Goal: Book appointment/travel/reservation: Book appointment/travel/reservation

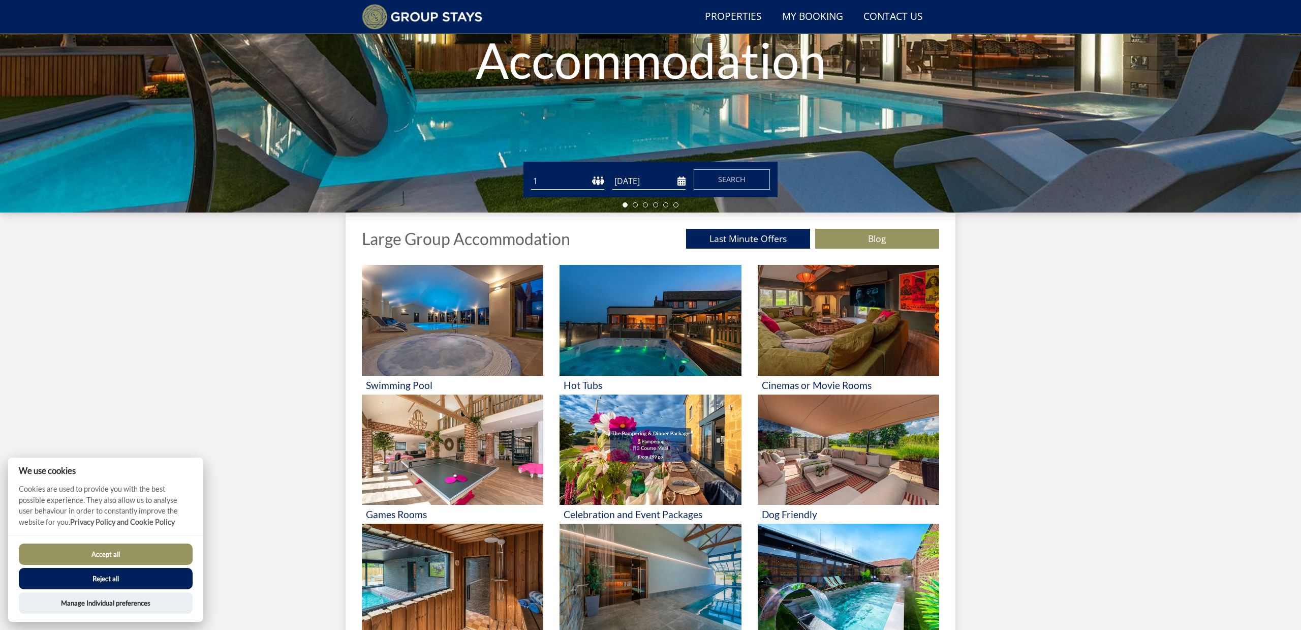
scroll to position [202, 0]
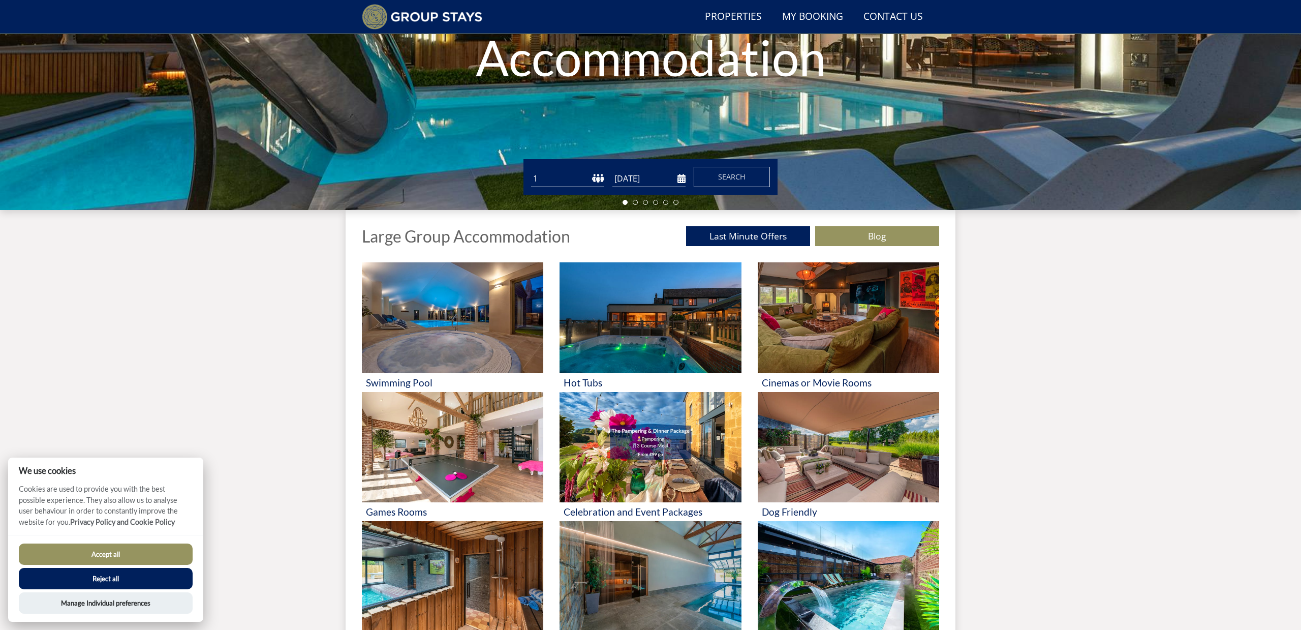
click at [129, 576] on button "Reject all" at bounding box center [106, 578] width 174 height 21
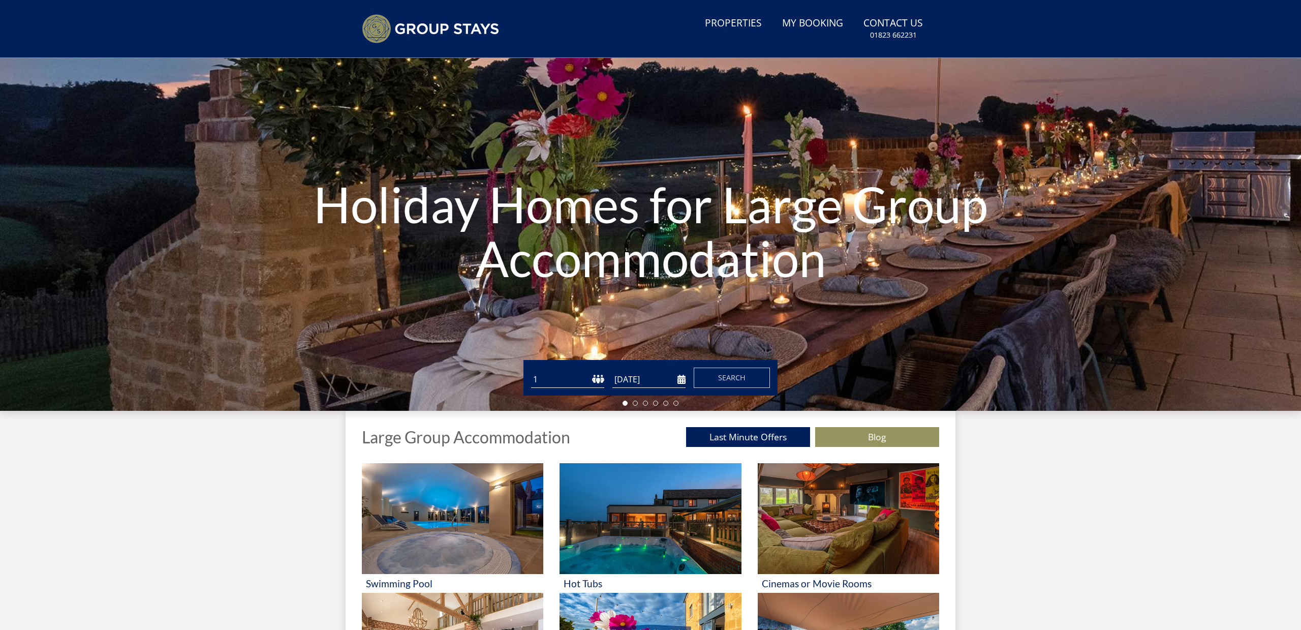
scroll to position [32, 0]
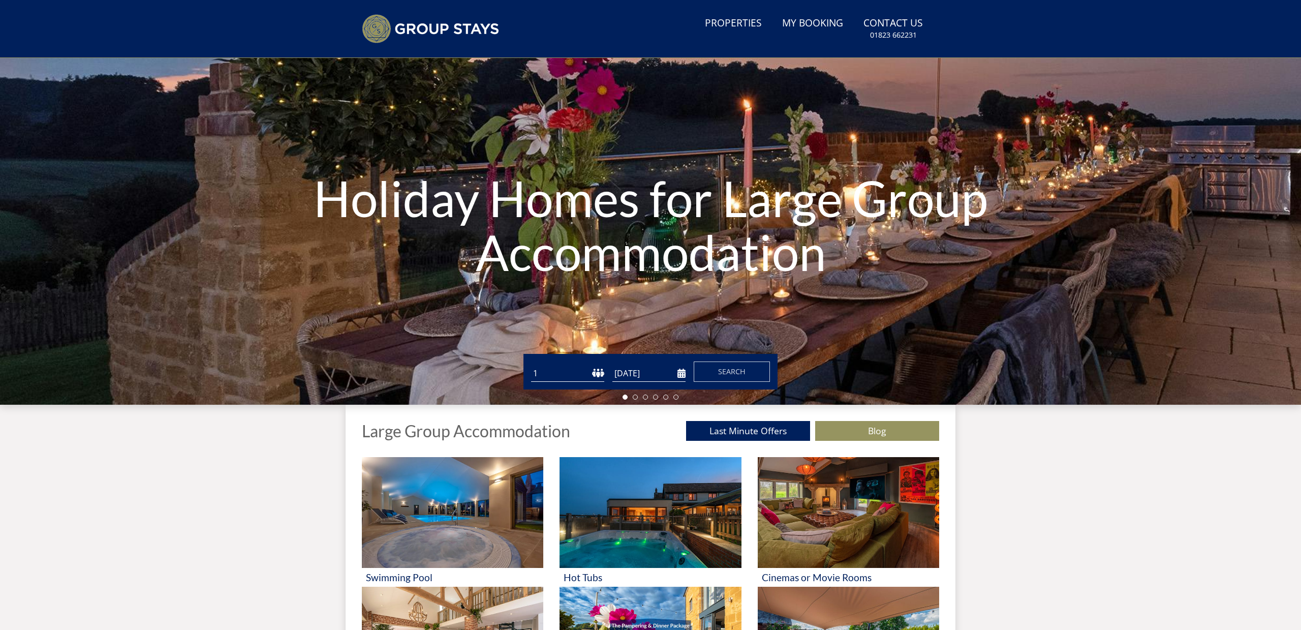
select select "16"
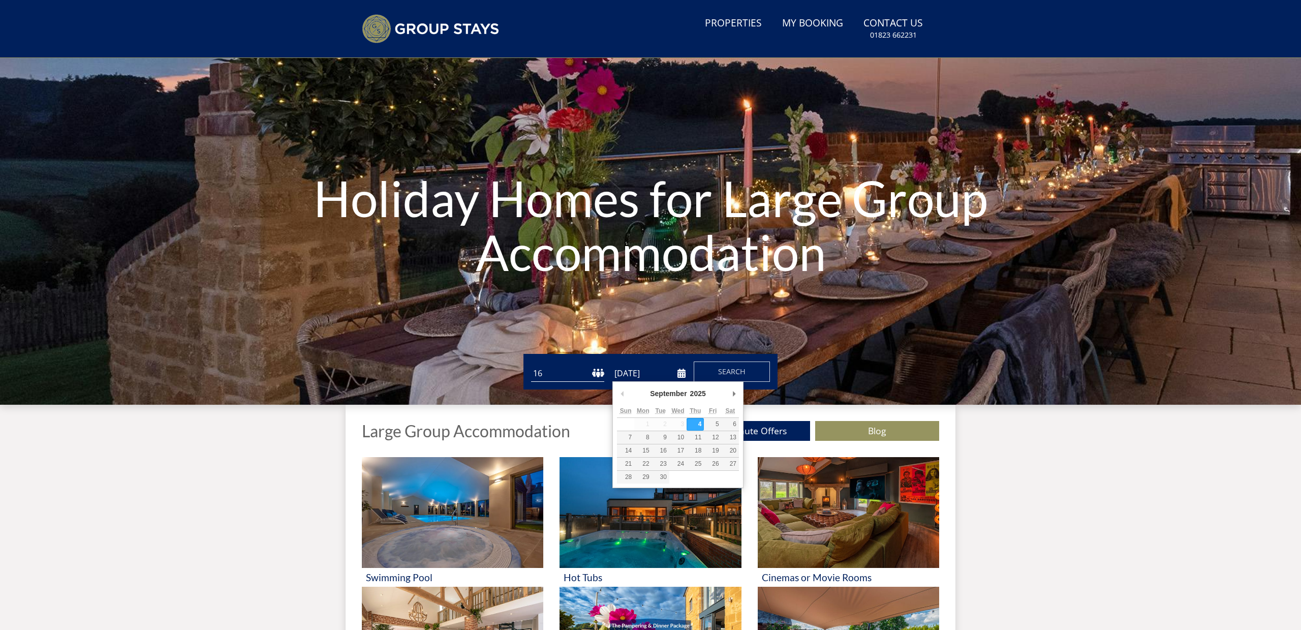
click at [682, 374] on input "[DATE]" at bounding box center [649, 373] width 73 height 17
type input "21/08/2026"
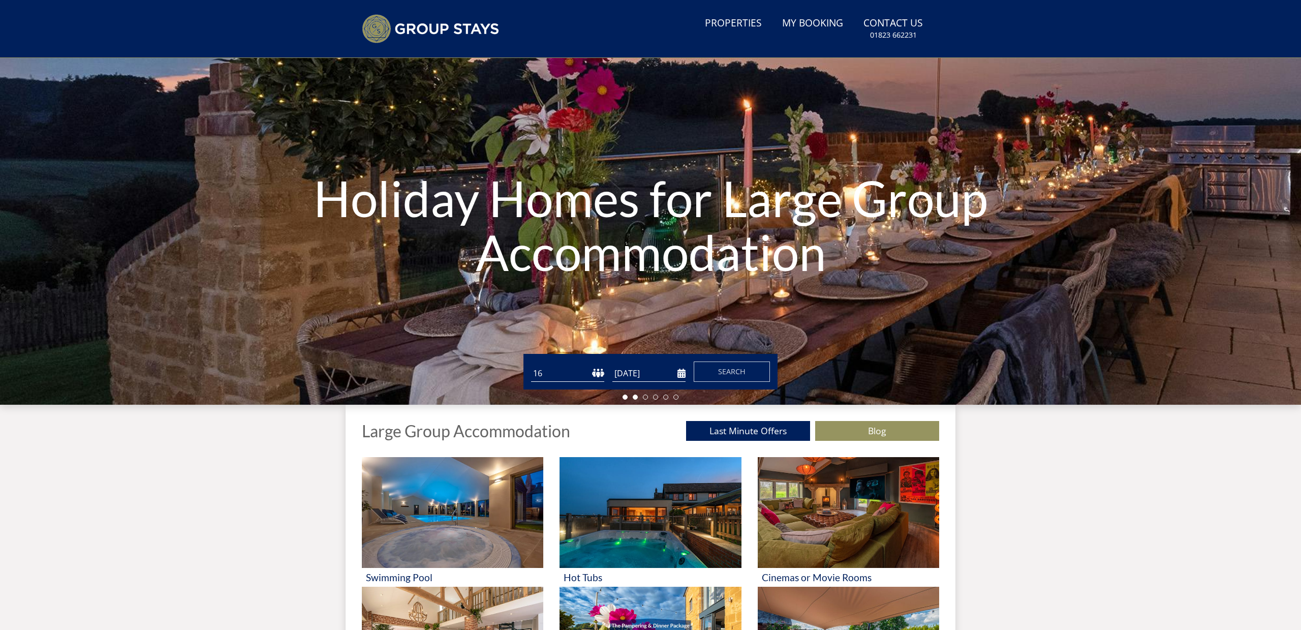
click at [634, 398] on li at bounding box center [635, 396] width 5 height 5
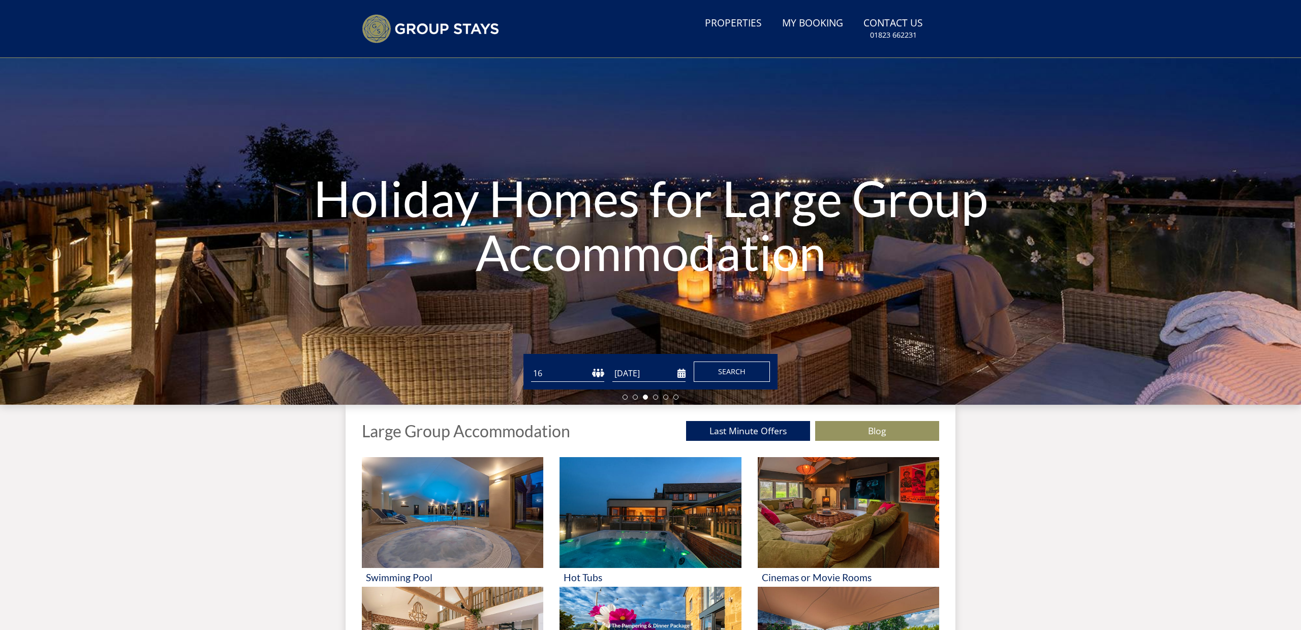
click at [728, 372] on span "Search" at bounding box center [731, 371] width 27 height 10
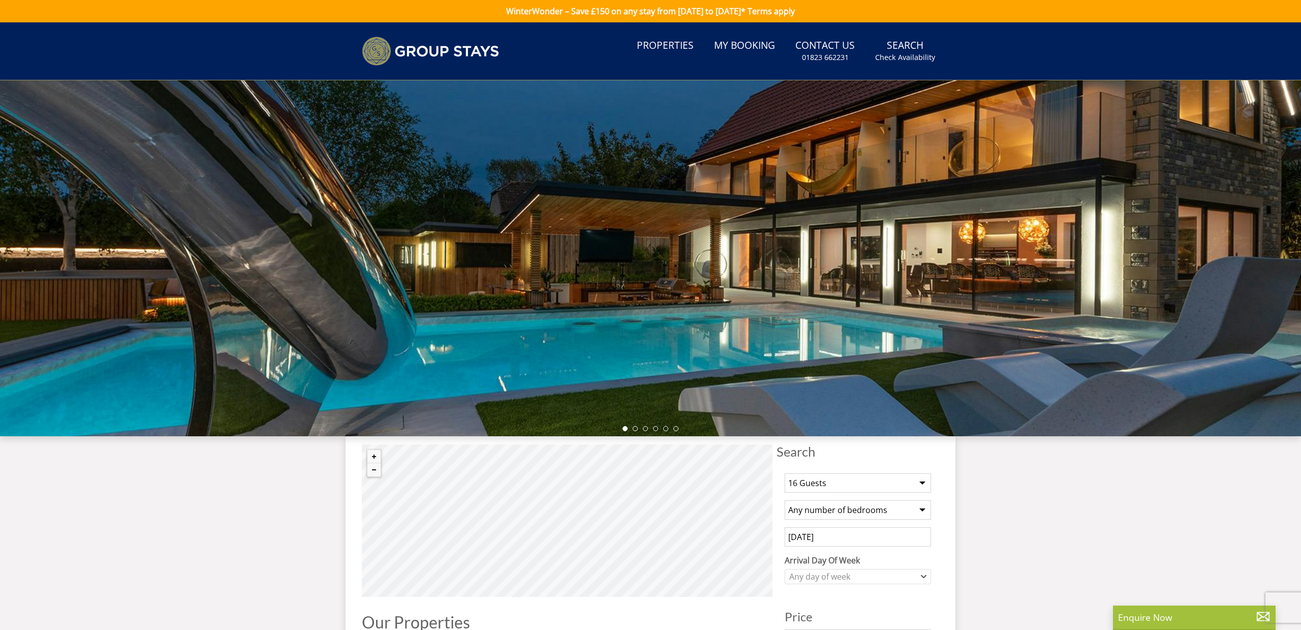
select select "10"
click at [921, 578] on icon "Combobox" at bounding box center [924, 576] width 6 height 6
click at [802, 525] on div "[DATE]" at bounding box center [857, 524] width 145 height 17
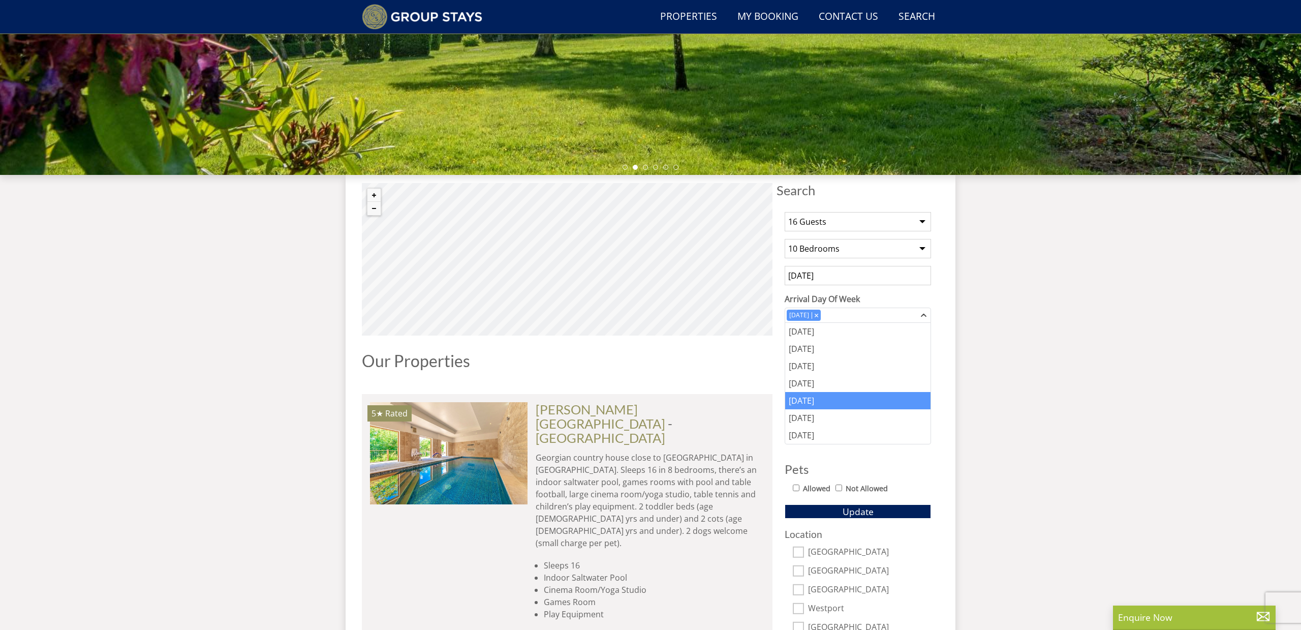
scroll to position [240, 0]
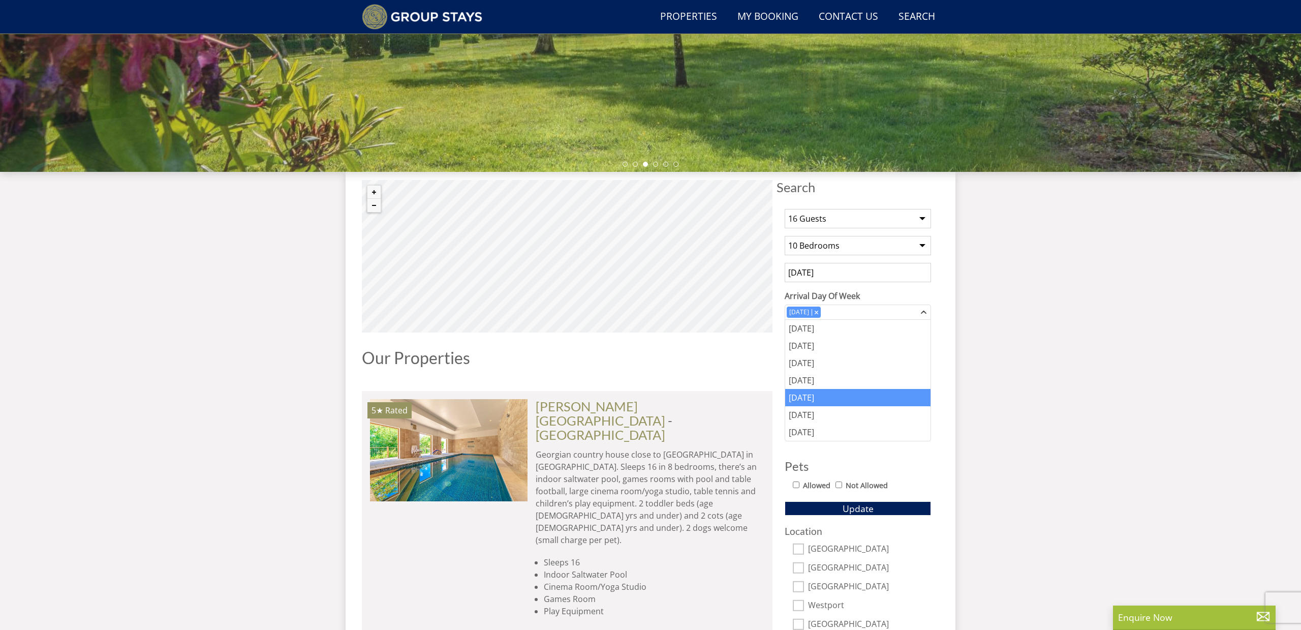
click at [797, 485] on input "Allowed" at bounding box center [796, 484] width 7 height 7
checkbox input "true"
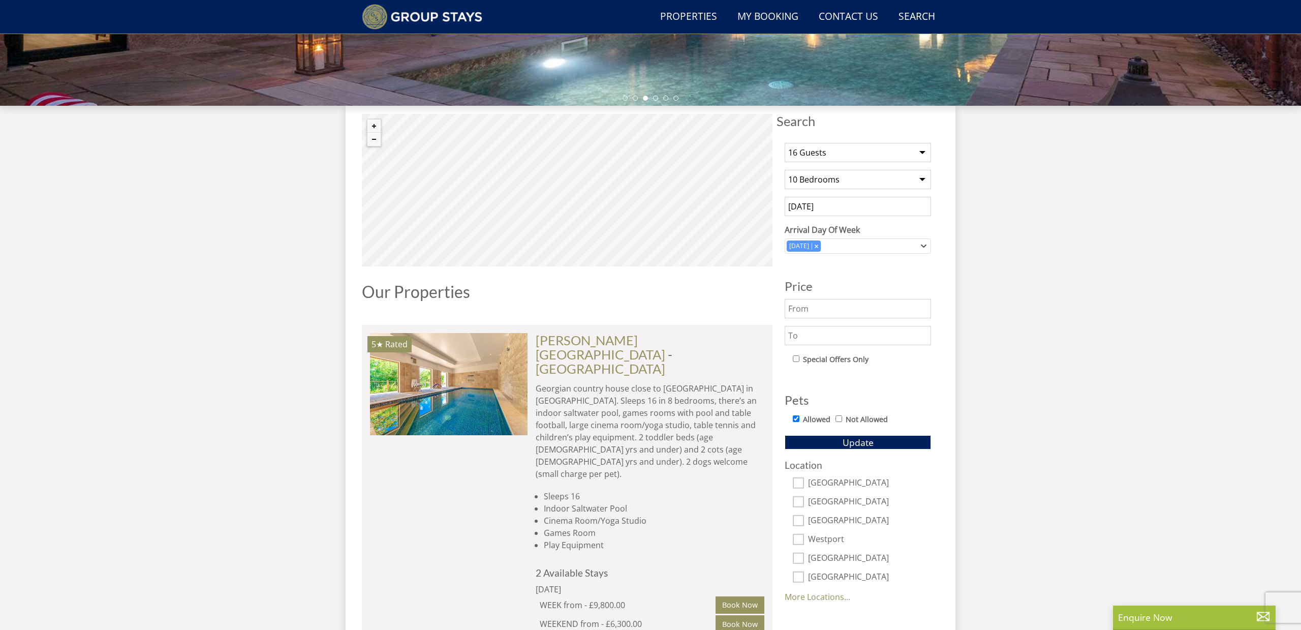
scroll to position [313, 0]
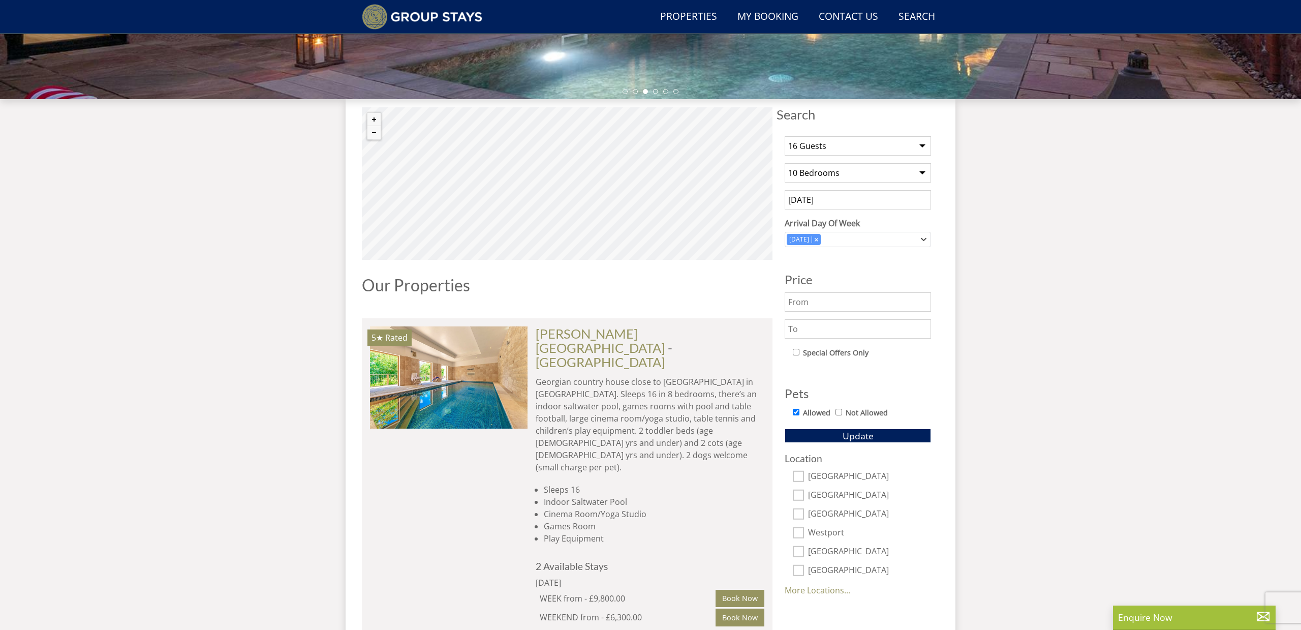
click at [801, 476] on input "[GEOGRAPHIC_DATA]" at bounding box center [798, 476] width 11 height 11
checkbox input "true"
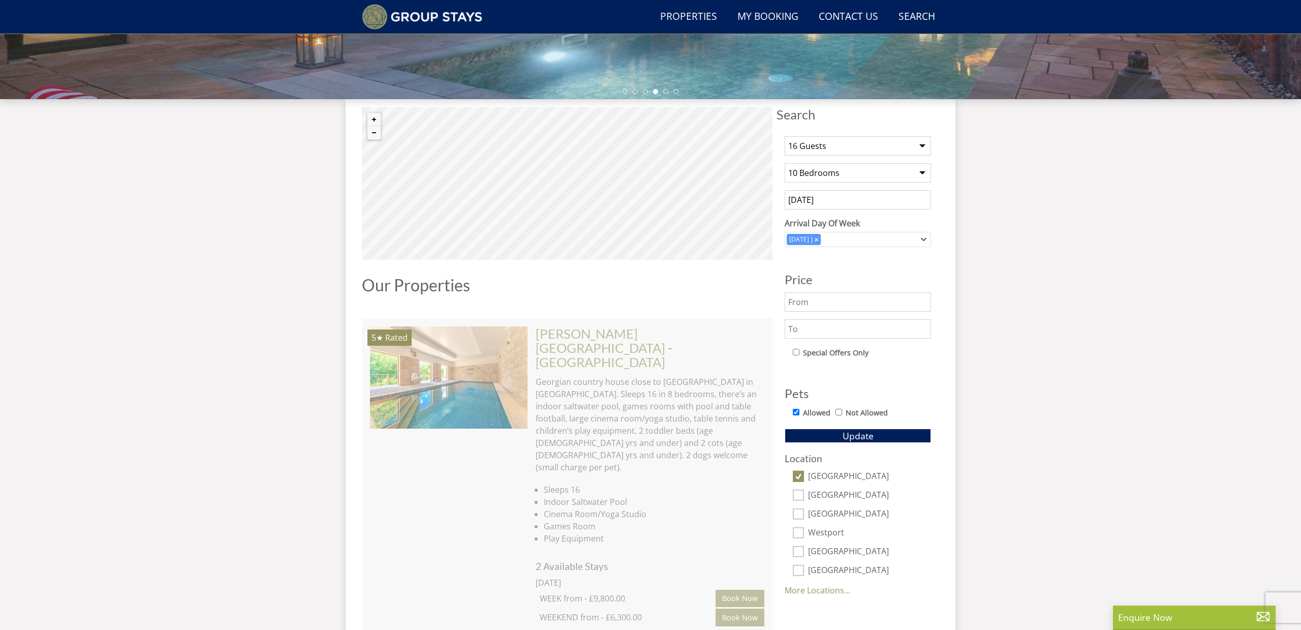
click at [800, 494] on input "[GEOGRAPHIC_DATA]" at bounding box center [798, 494] width 11 height 11
checkbox input "true"
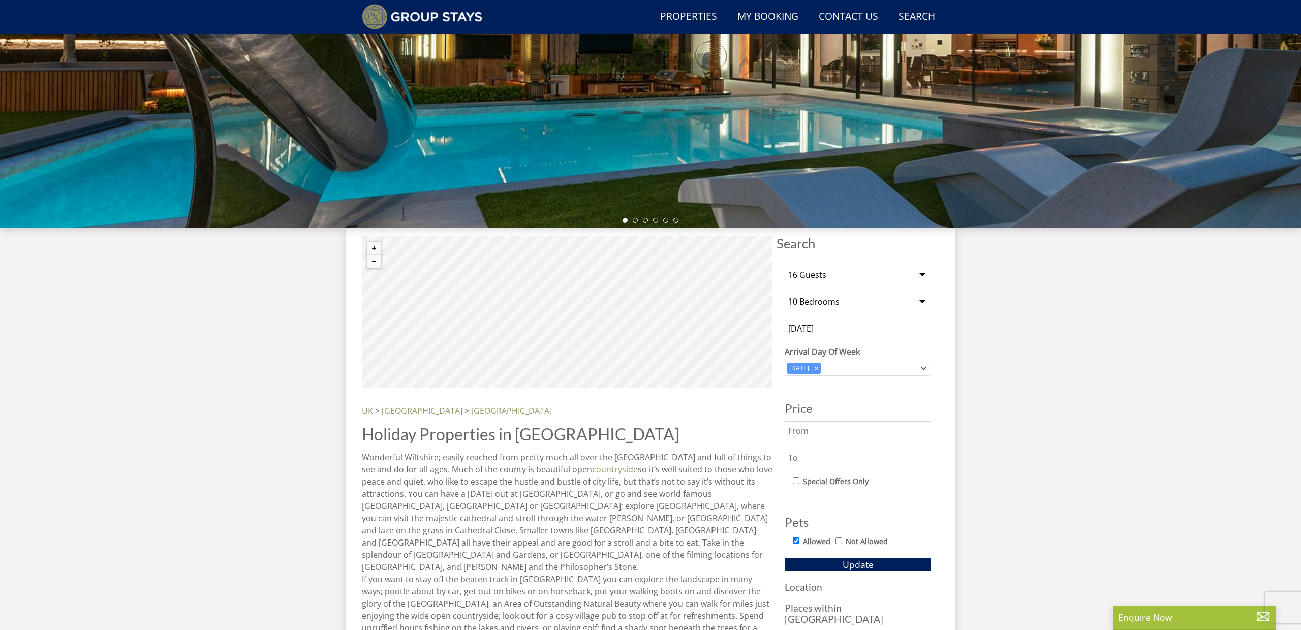
scroll to position [187, 0]
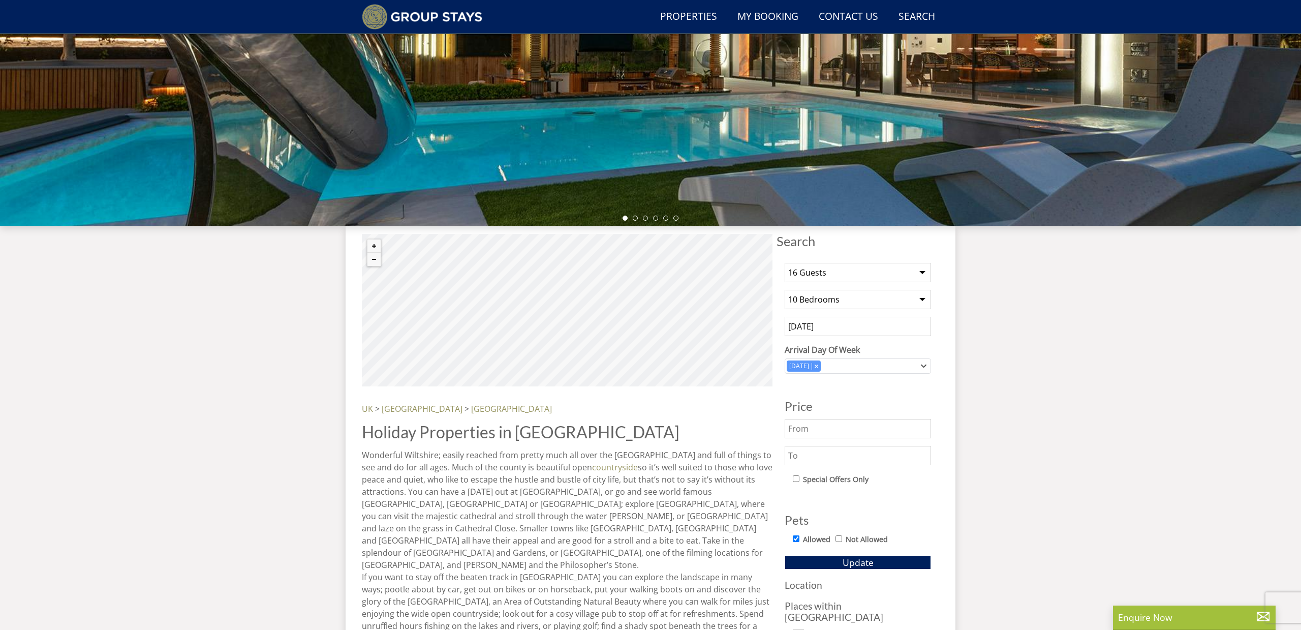
click at [804, 587] on h3 "Location" at bounding box center [858, 584] width 146 height 11
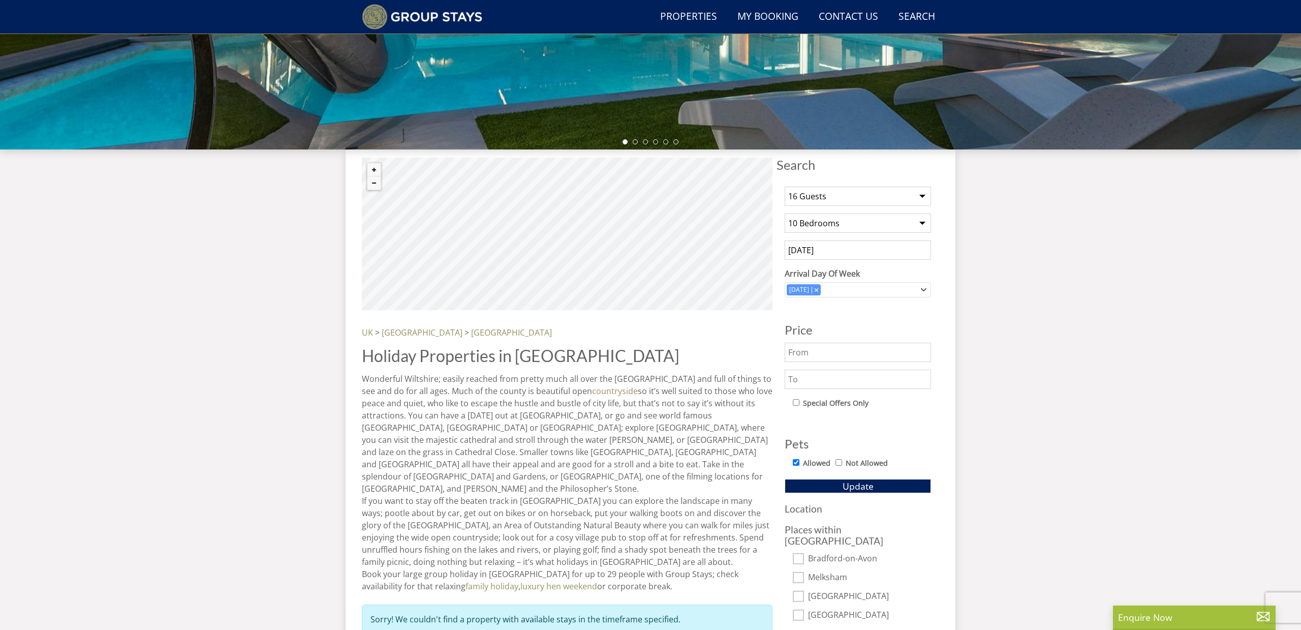
scroll to position [263, 0]
click at [857, 484] on span "Update" at bounding box center [858, 485] width 31 height 12
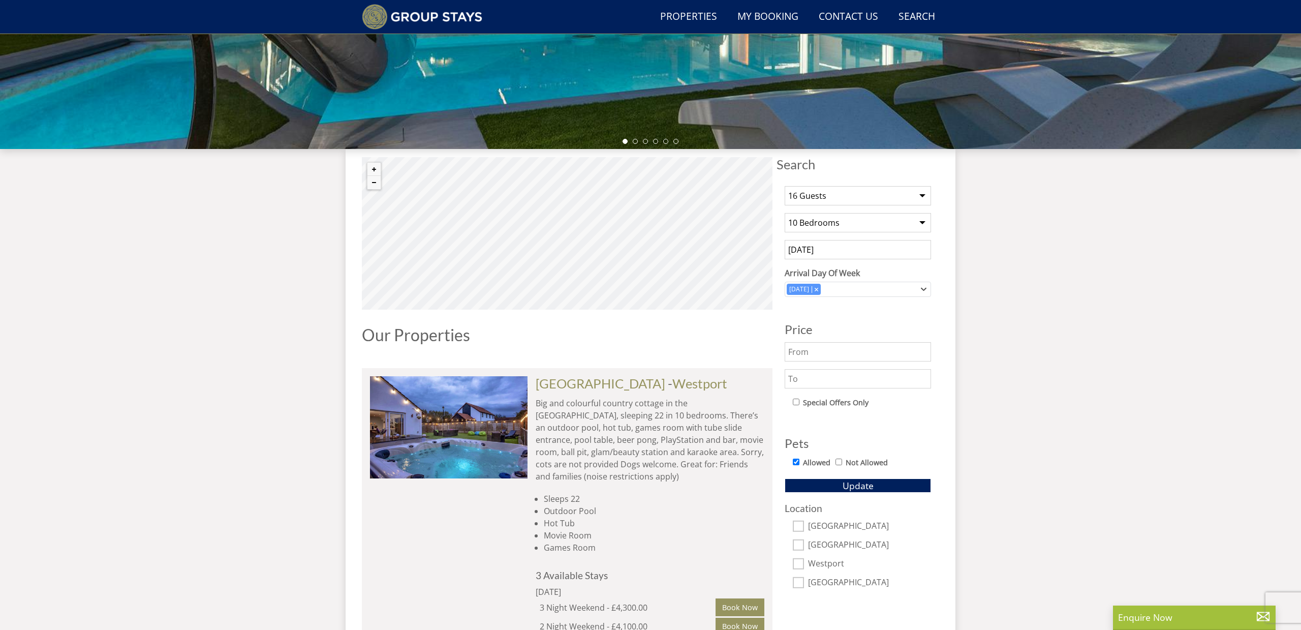
click at [798, 526] on input "[GEOGRAPHIC_DATA]" at bounding box center [798, 526] width 11 height 11
checkbox input "true"
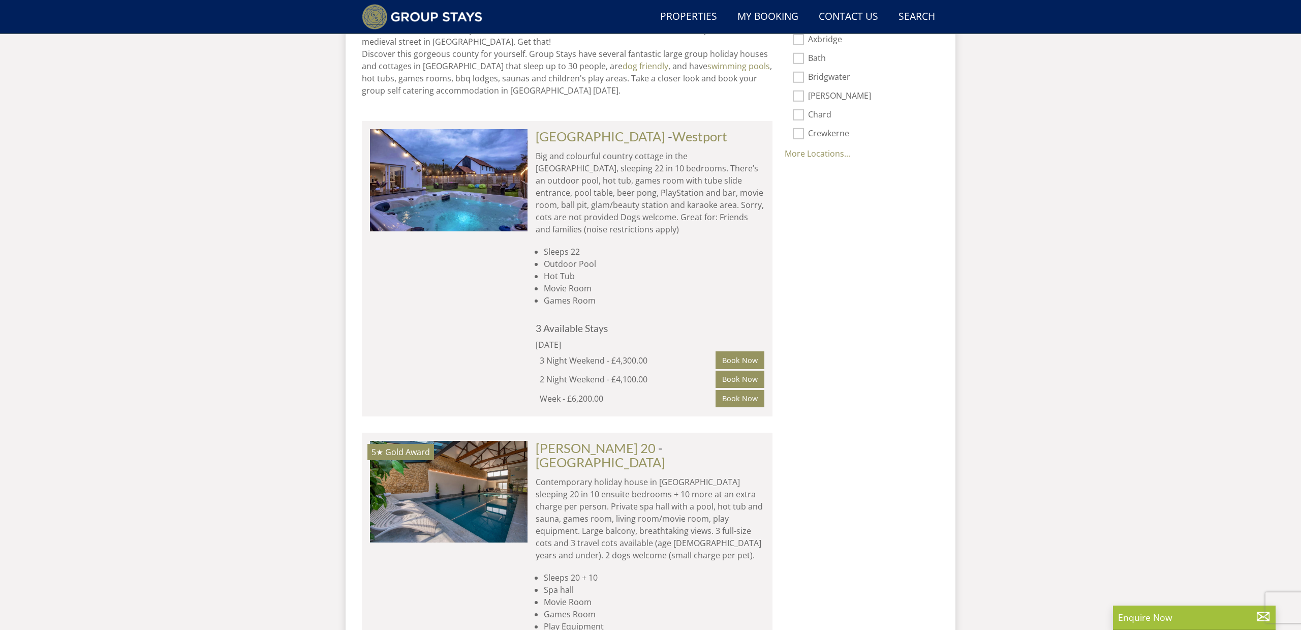
scroll to position [773, 0]
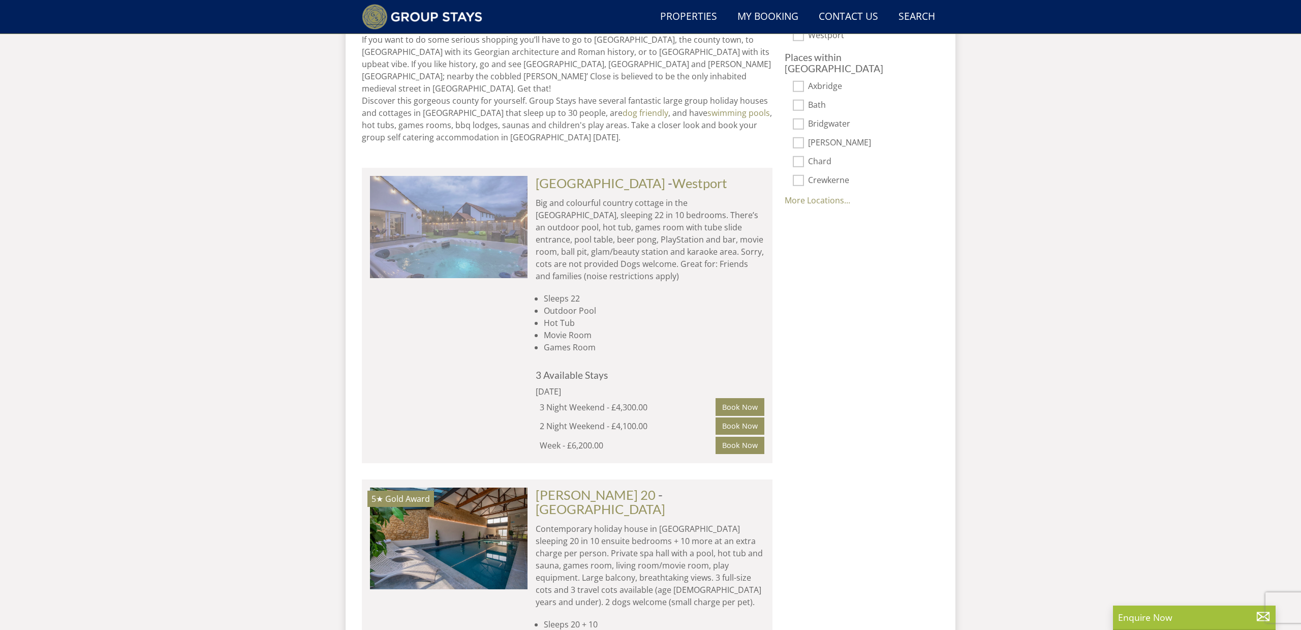
click at [509, 224] on img at bounding box center [449, 227] width 158 height 102
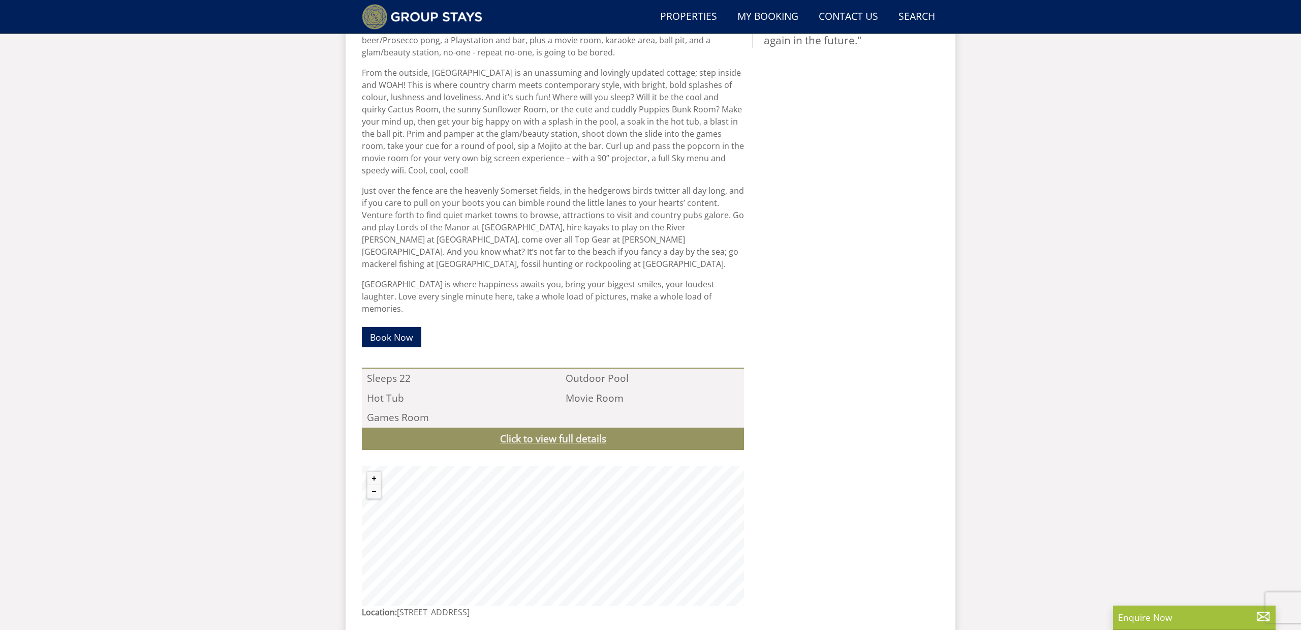
scroll to position [539, 0]
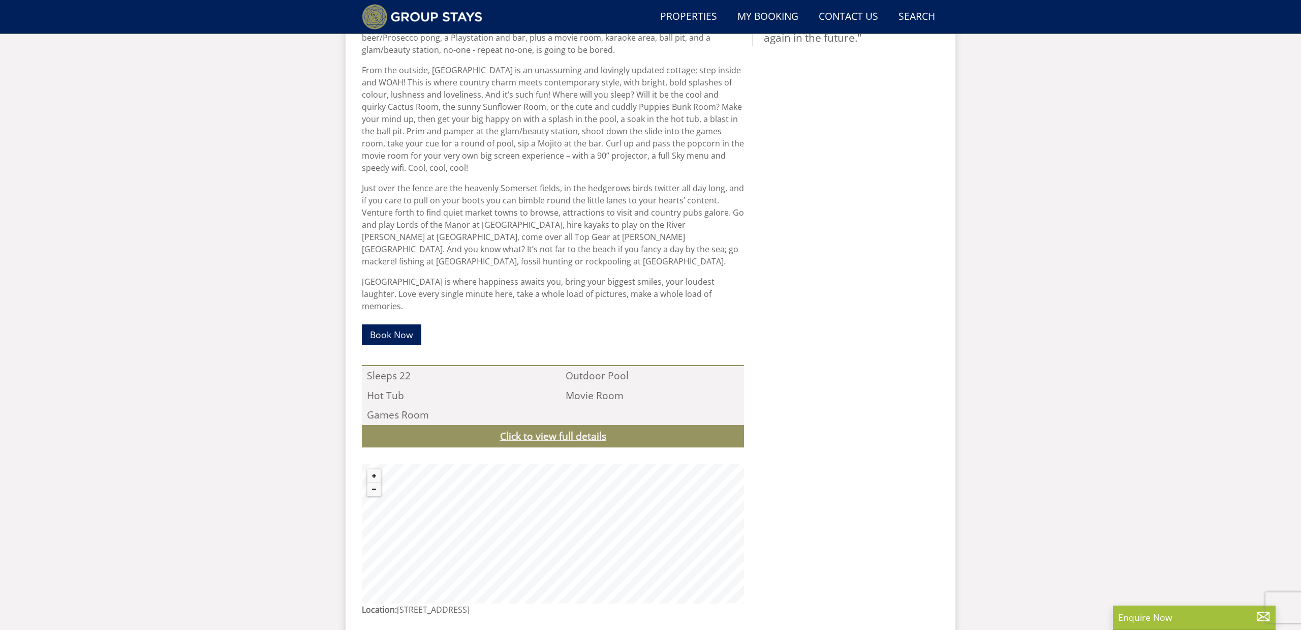
click at [559, 425] on link "Click to view full details" at bounding box center [553, 436] width 382 height 23
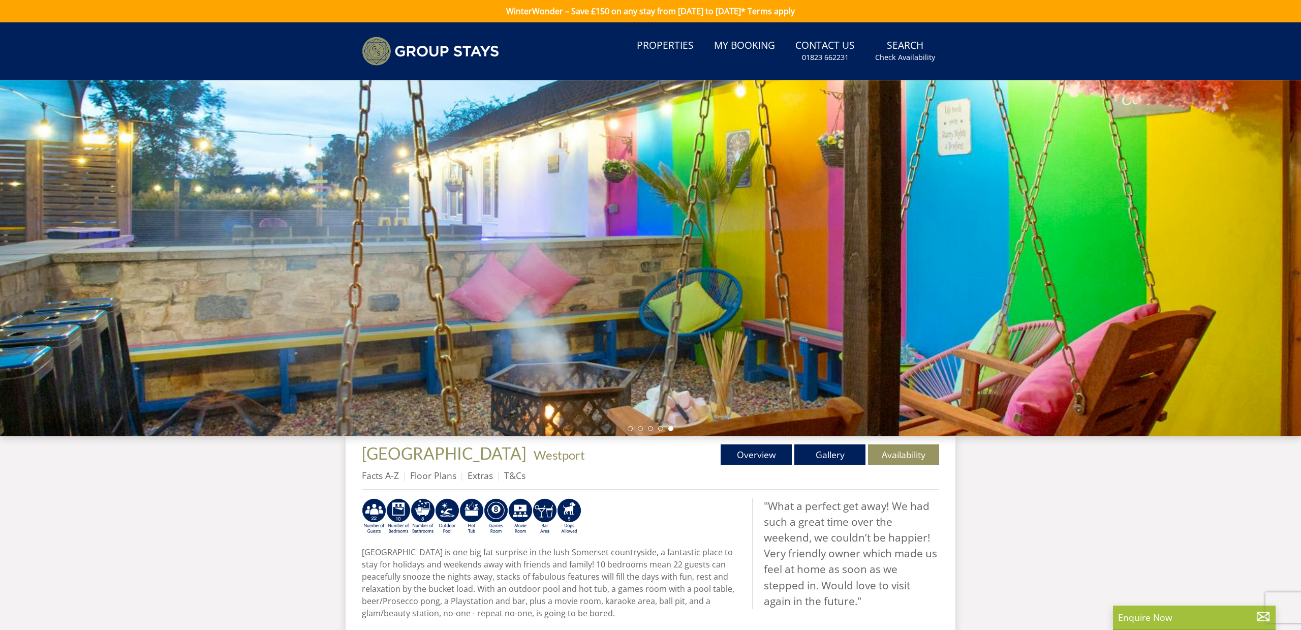
scroll to position [0, 0]
click at [825, 457] on link "Gallery" at bounding box center [829, 454] width 71 height 20
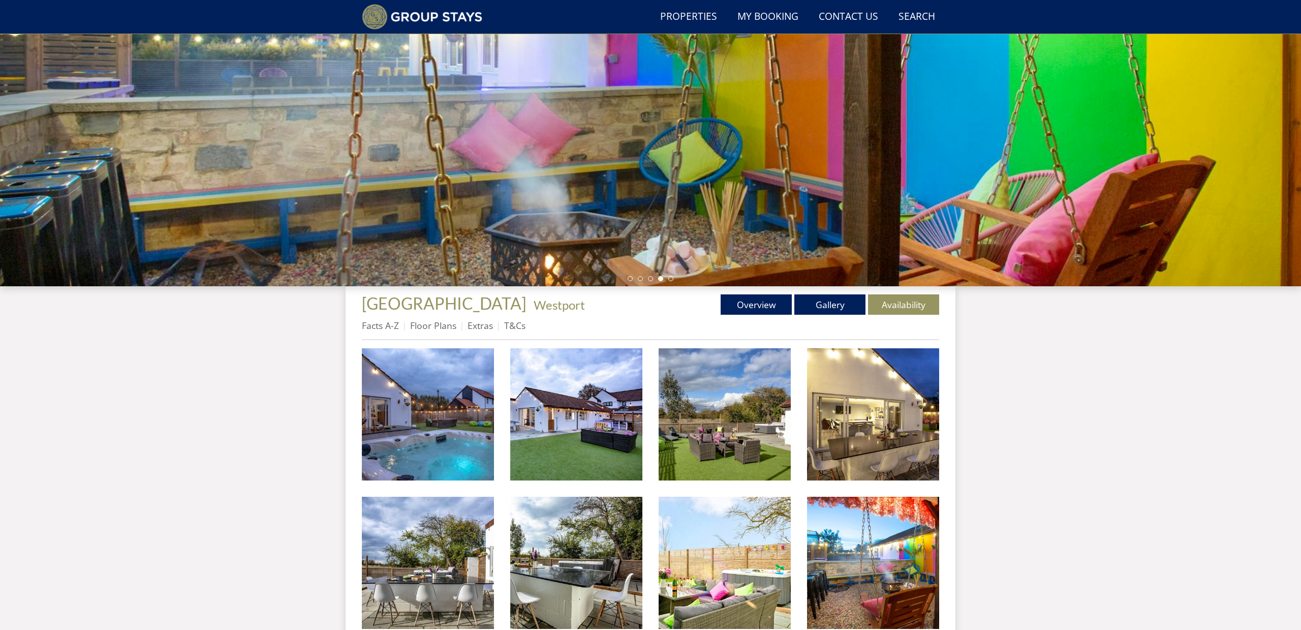
scroll to position [138, 0]
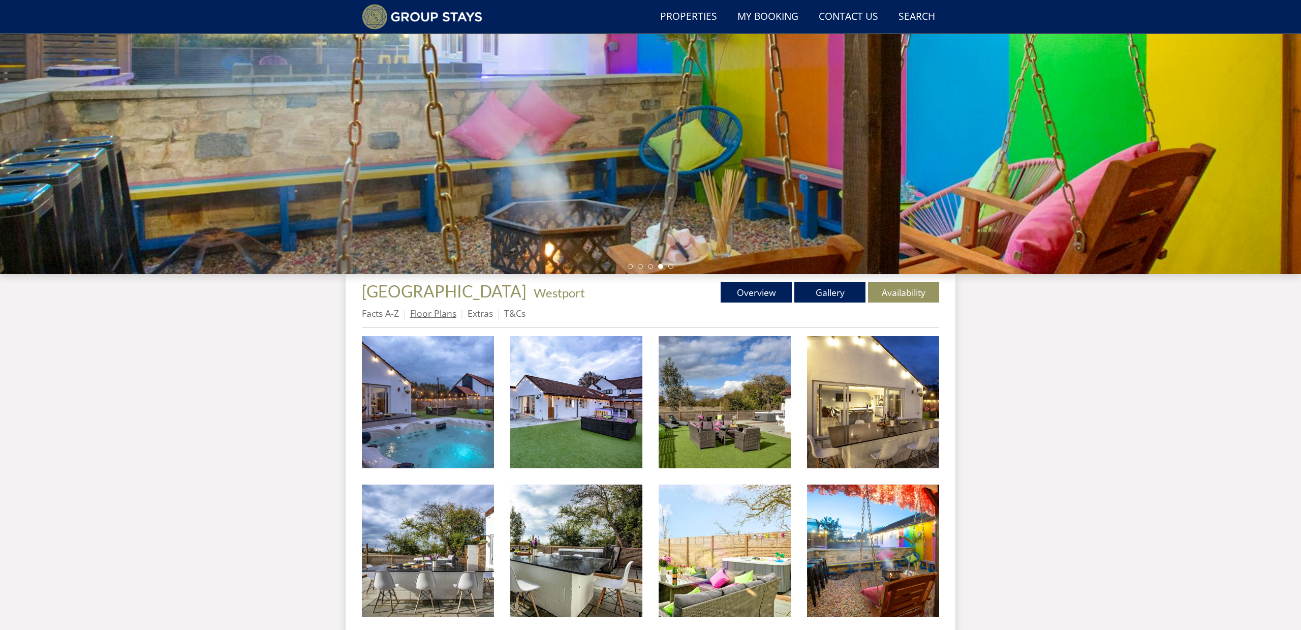
click at [444, 313] on link "Floor Plans" at bounding box center [433, 313] width 46 height 12
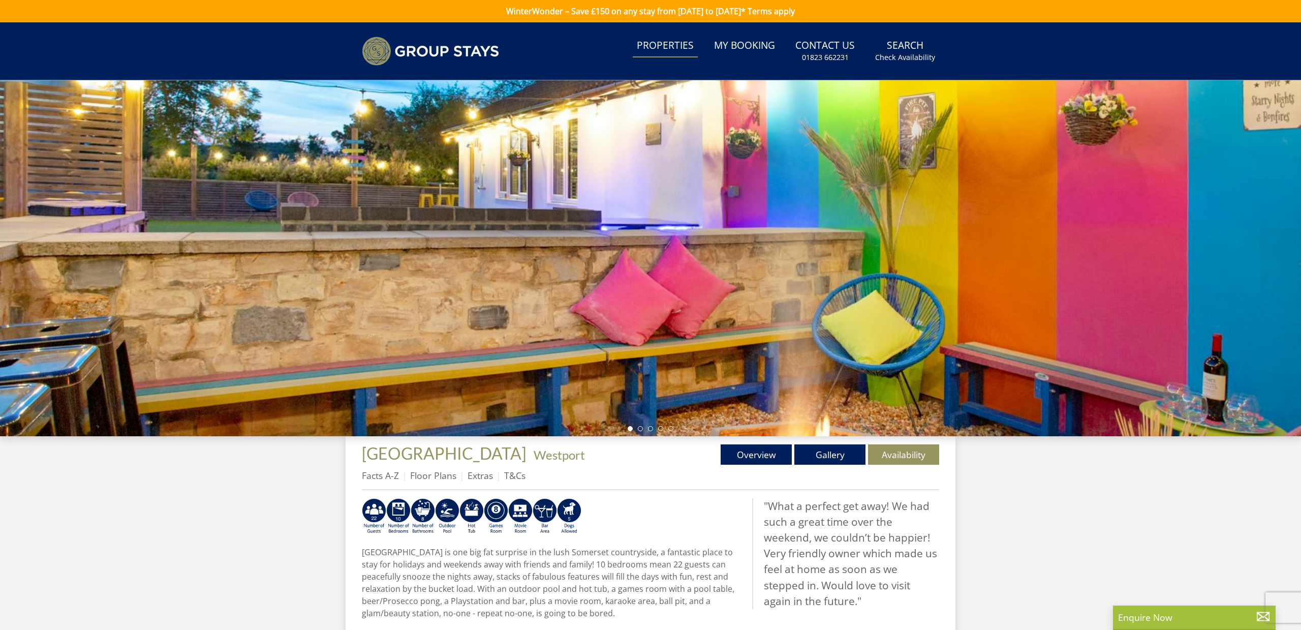
click at [676, 43] on link "Properties" at bounding box center [665, 46] width 65 height 23
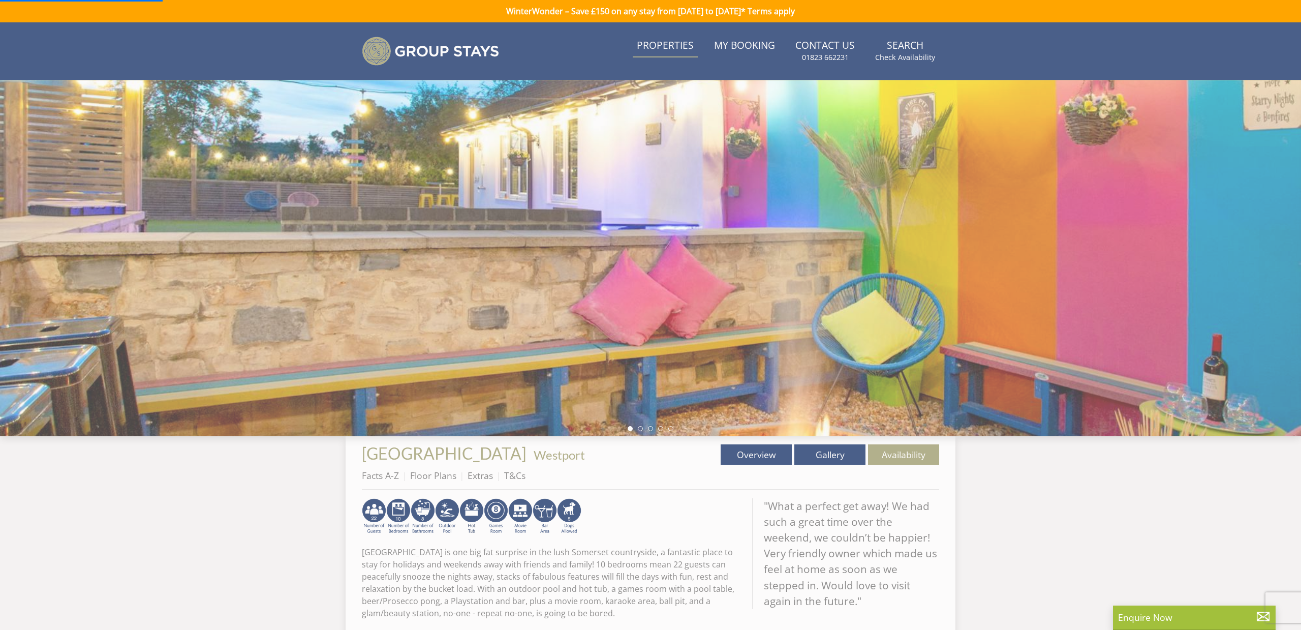
click at [676, 47] on link "Properties" at bounding box center [665, 46] width 65 height 23
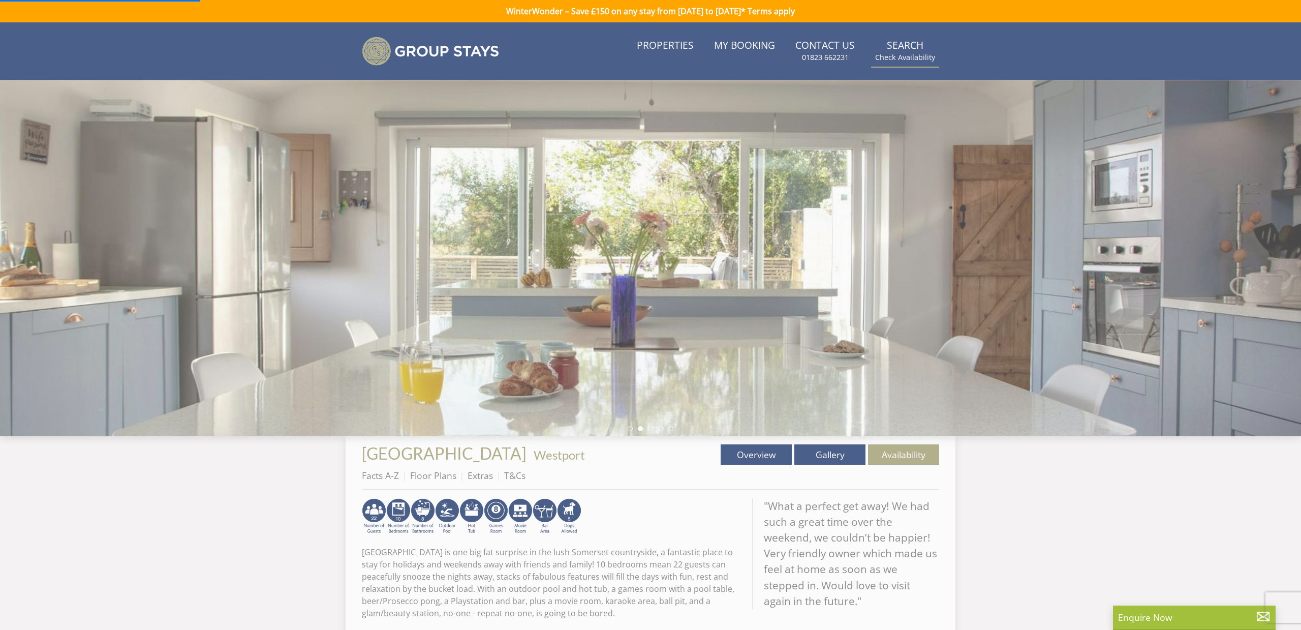
click at [908, 60] on small "Check Availability" at bounding box center [905, 57] width 60 height 10
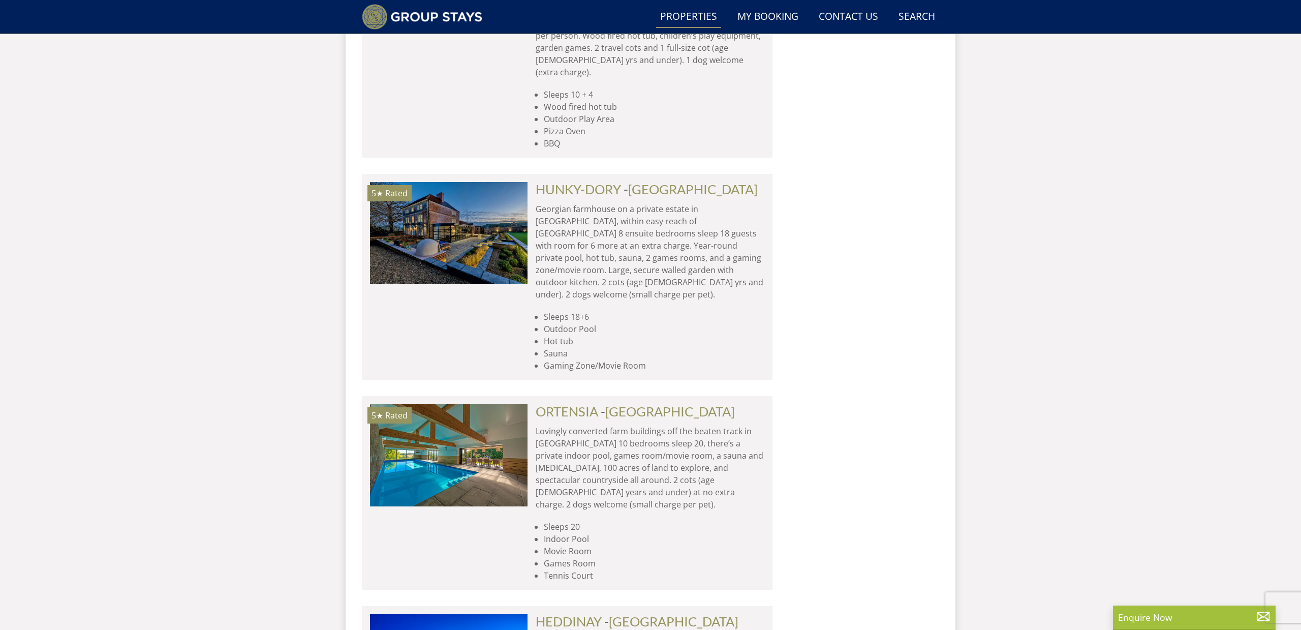
scroll to position [1283, 0]
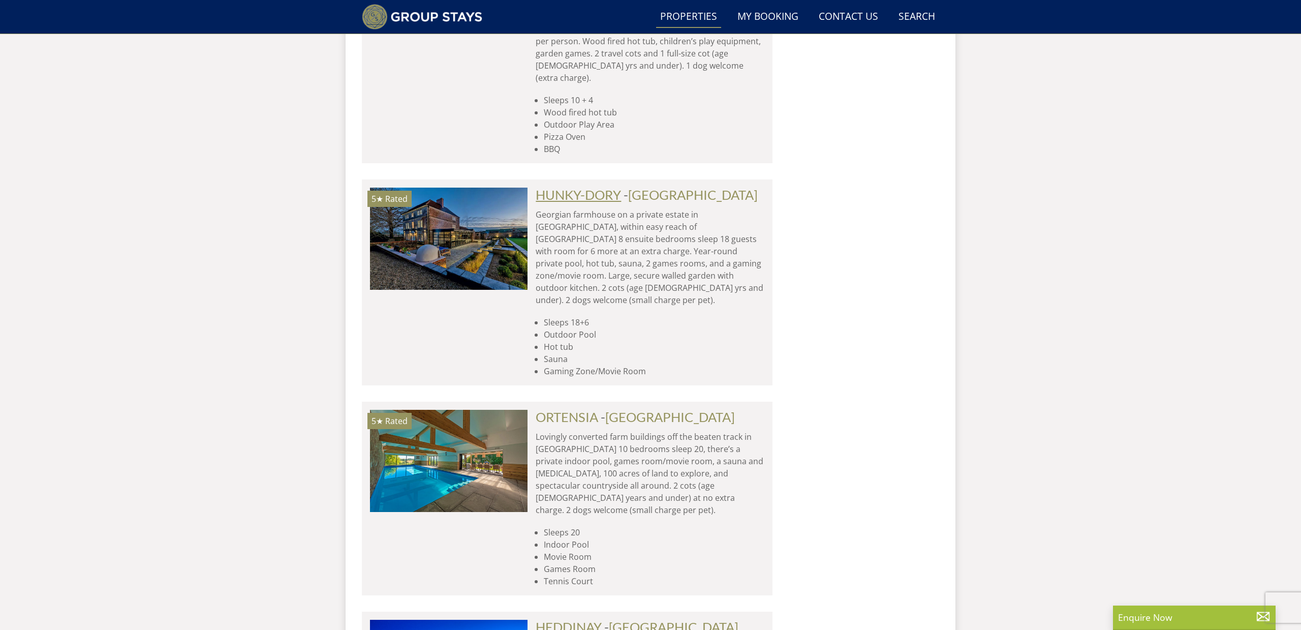
click at [588, 187] on link "HUNKY-DORY" at bounding box center [578, 194] width 85 height 15
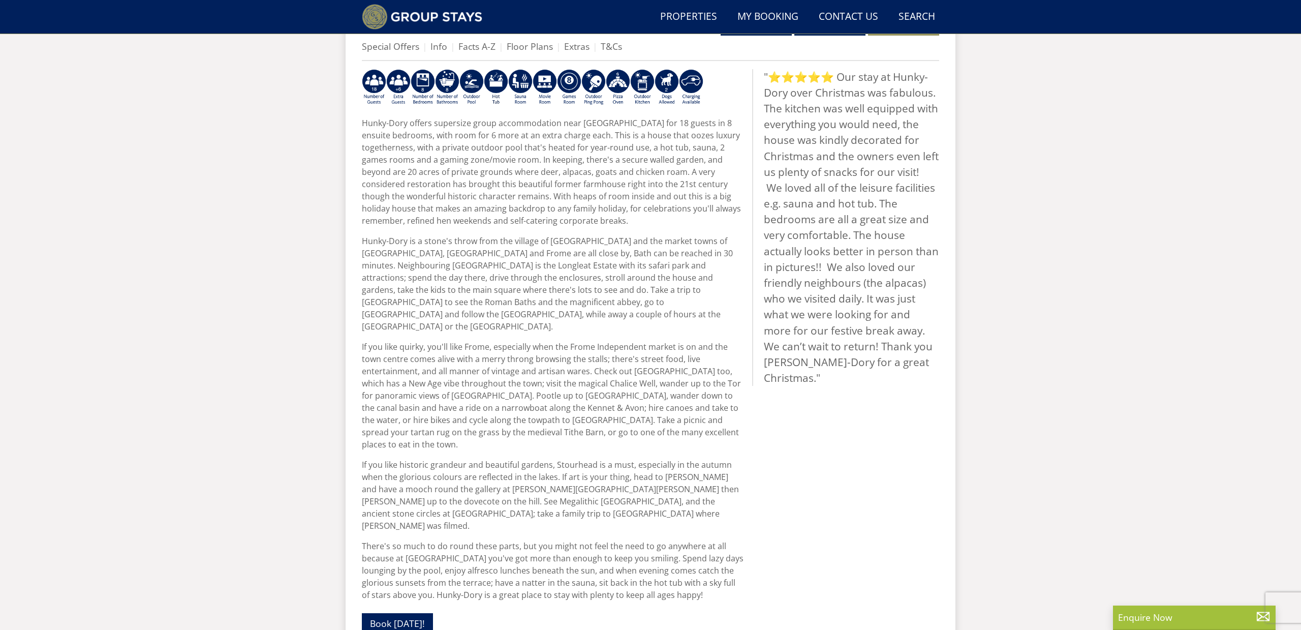
scroll to position [380, 0]
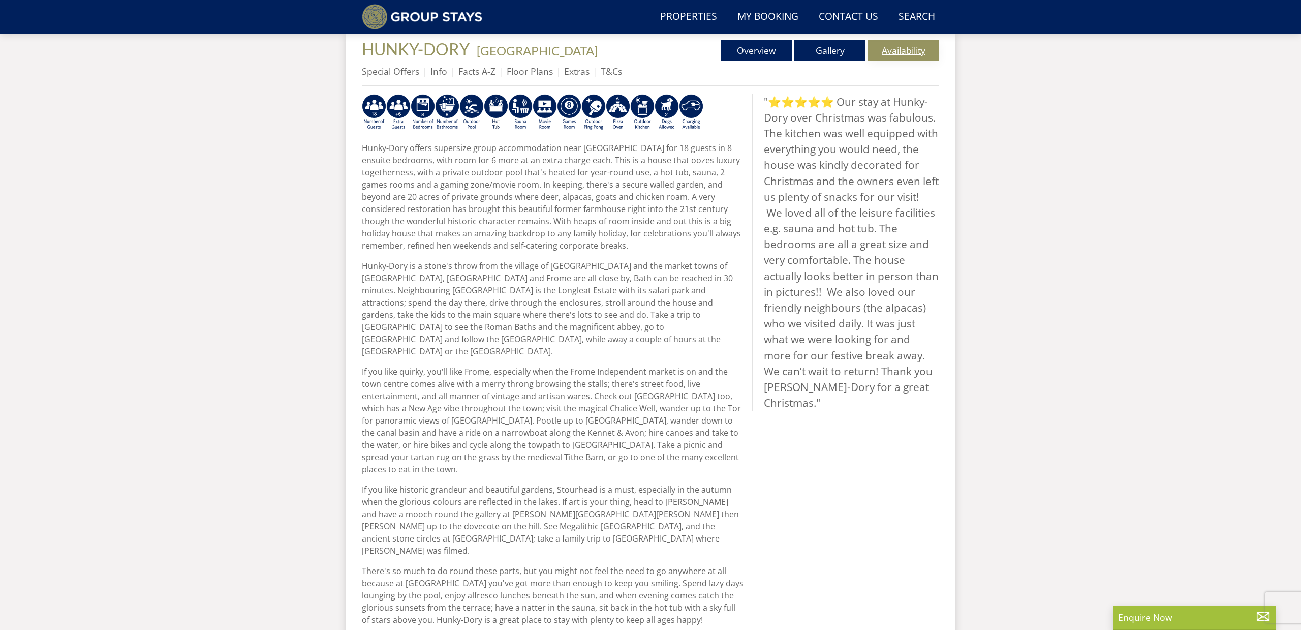
click at [900, 54] on link "Availability" at bounding box center [903, 50] width 71 height 20
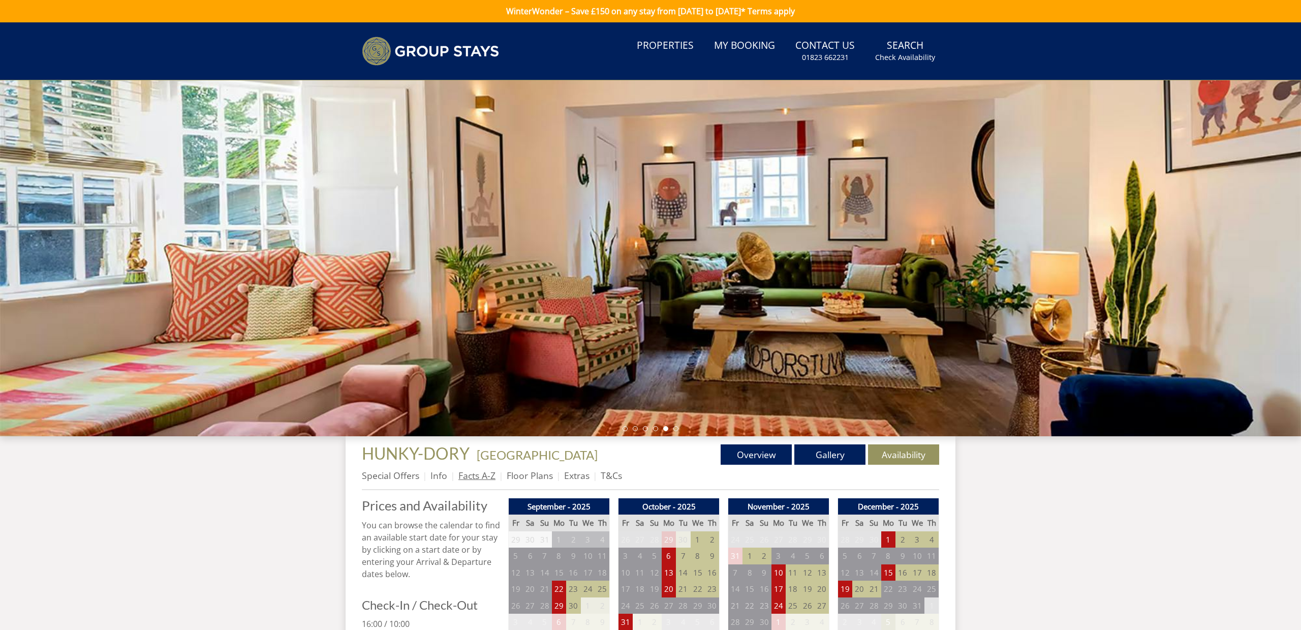
click at [487, 479] on link "Facts A-Z" at bounding box center [476, 475] width 37 height 12
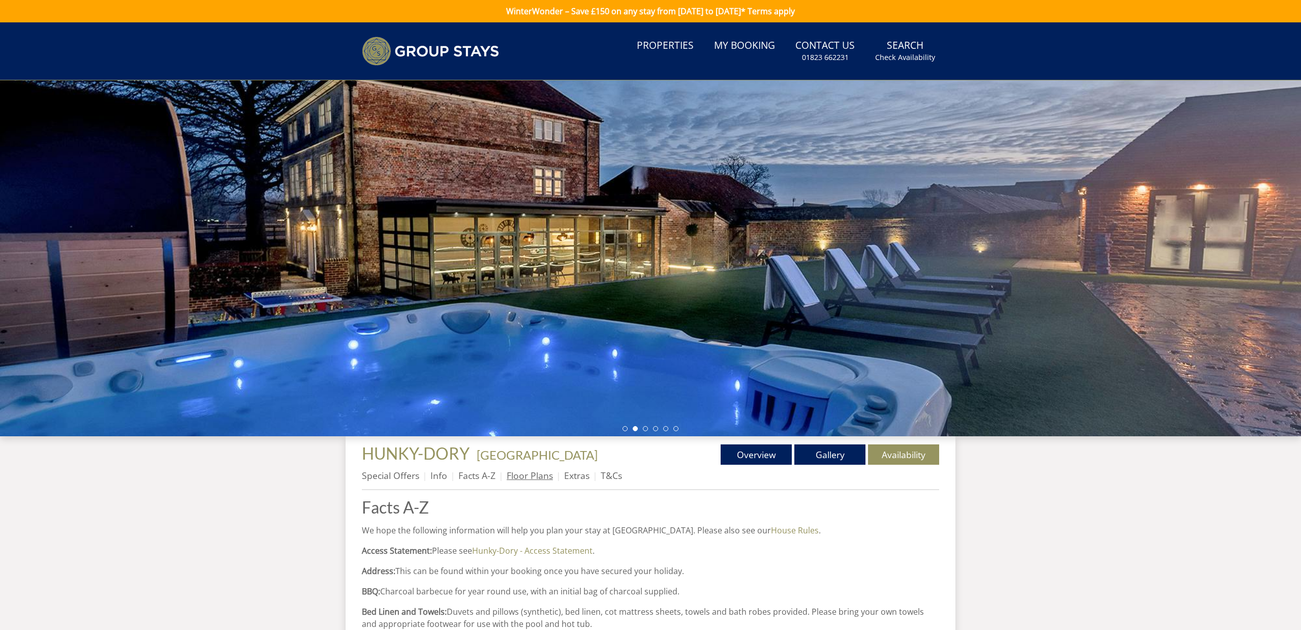
click at [522, 478] on link "Floor Plans" at bounding box center [530, 475] width 46 height 12
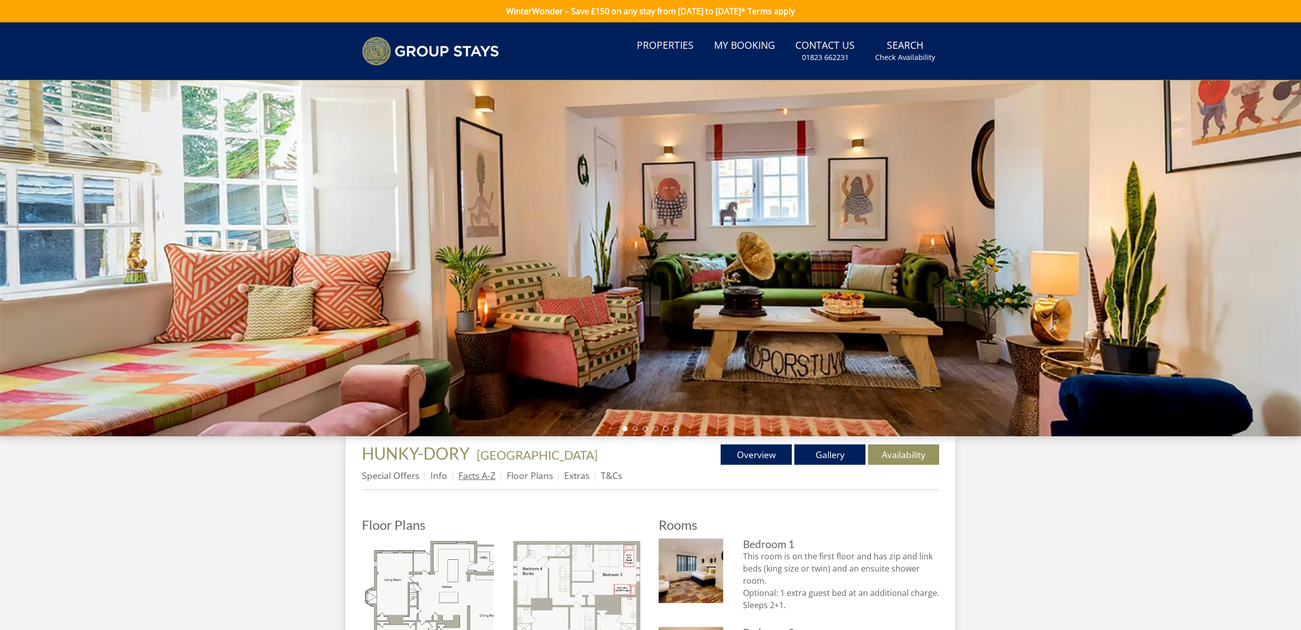
click at [483, 474] on link "Facts A-Z" at bounding box center [476, 475] width 37 height 12
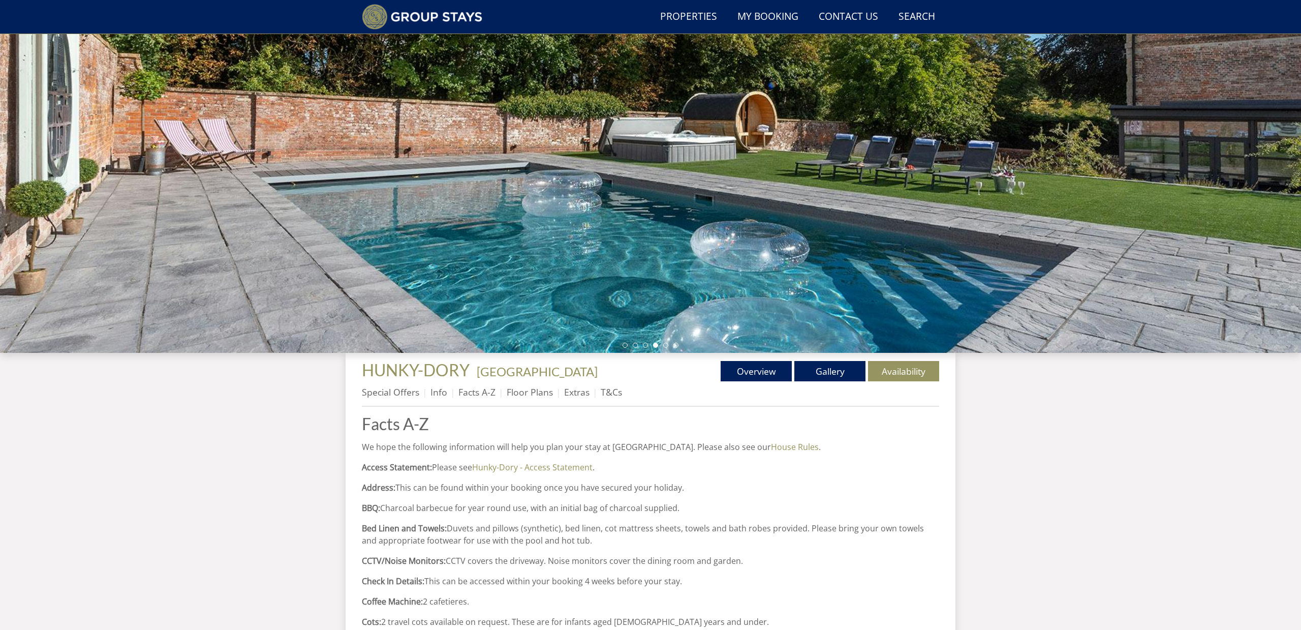
scroll to position [60, 0]
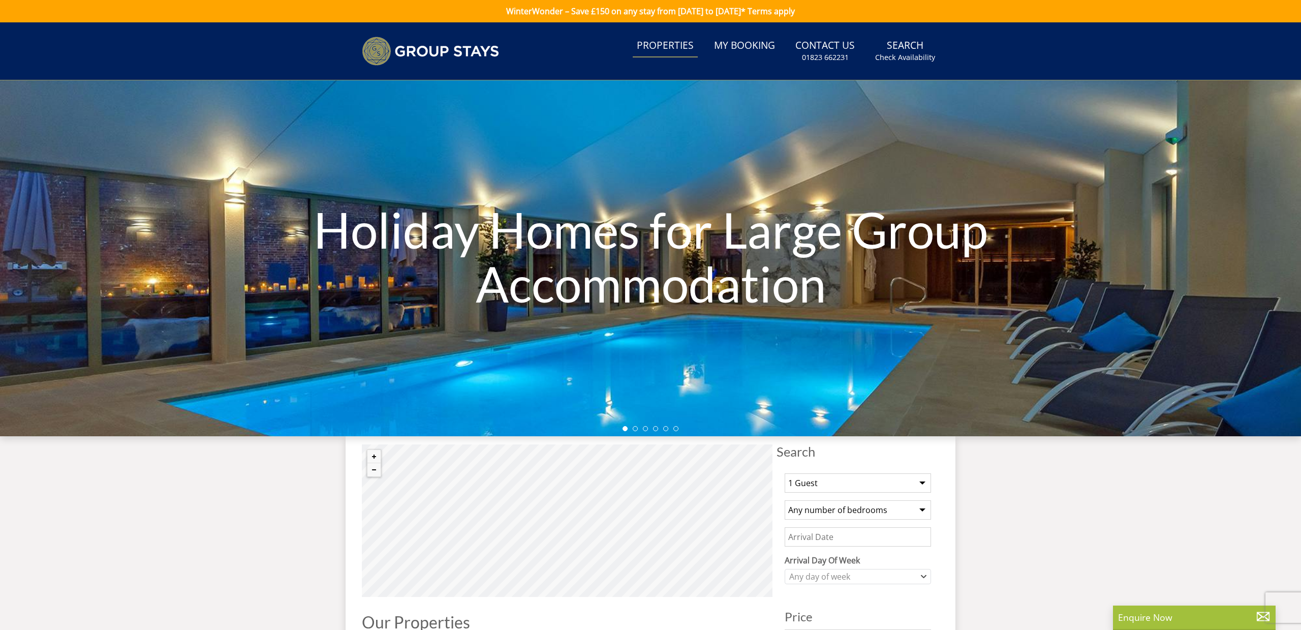
click at [682, 44] on link "Properties" at bounding box center [665, 46] width 65 height 23
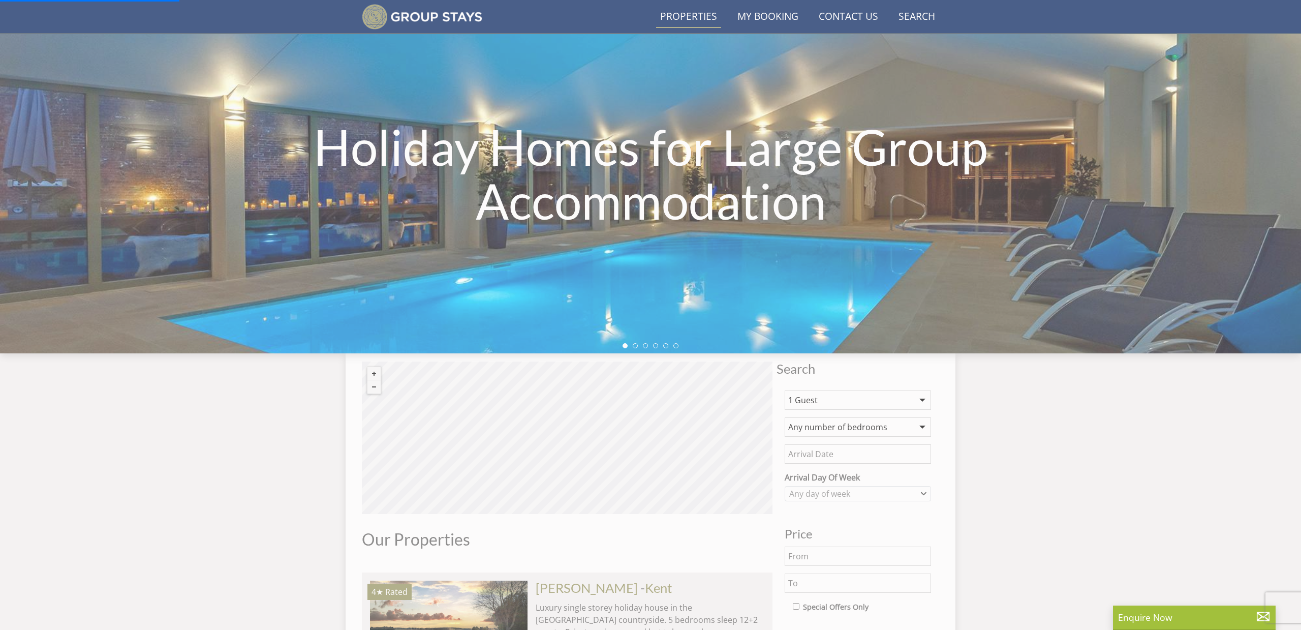
scroll to position [61, 0]
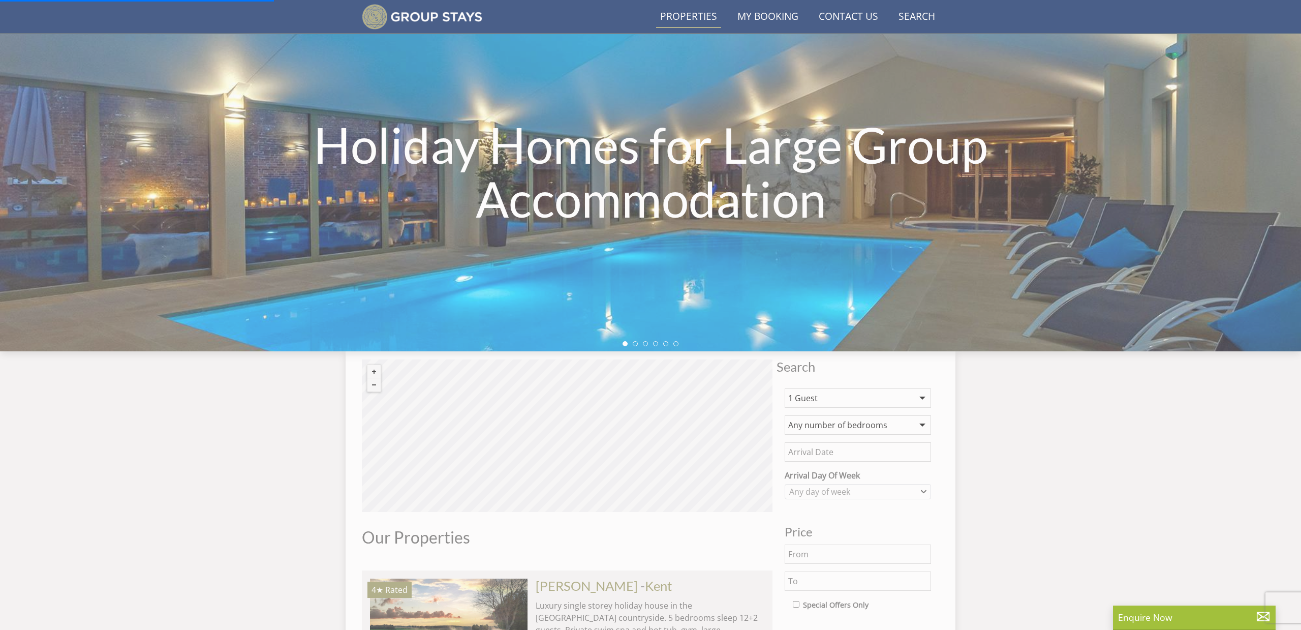
select select "16"
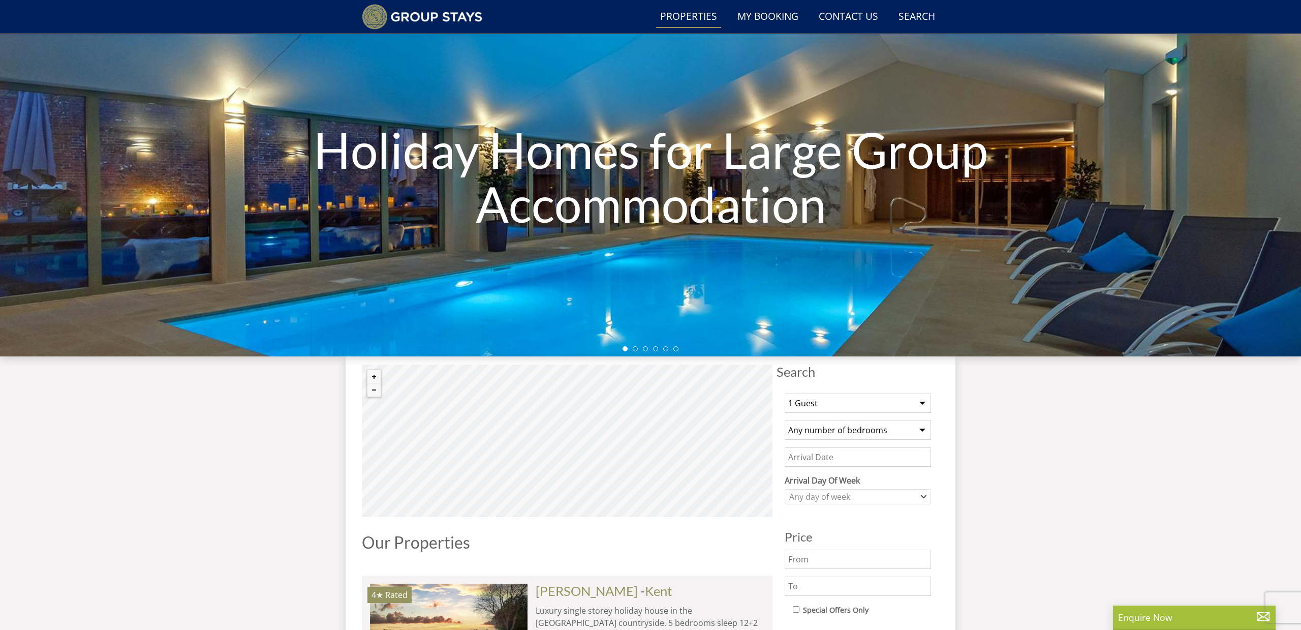
scroll to position [61, 0]
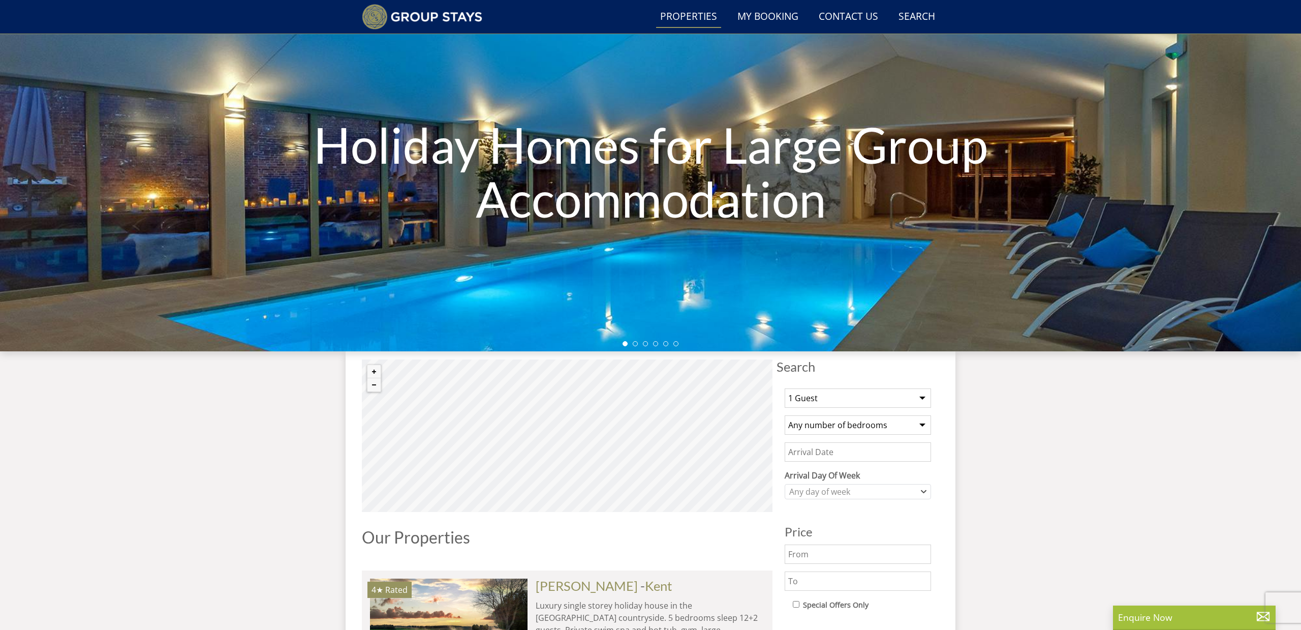
select select "10"
click at [837, 452] on input "Date" at bounding box center [858, 451] width 146 height 19
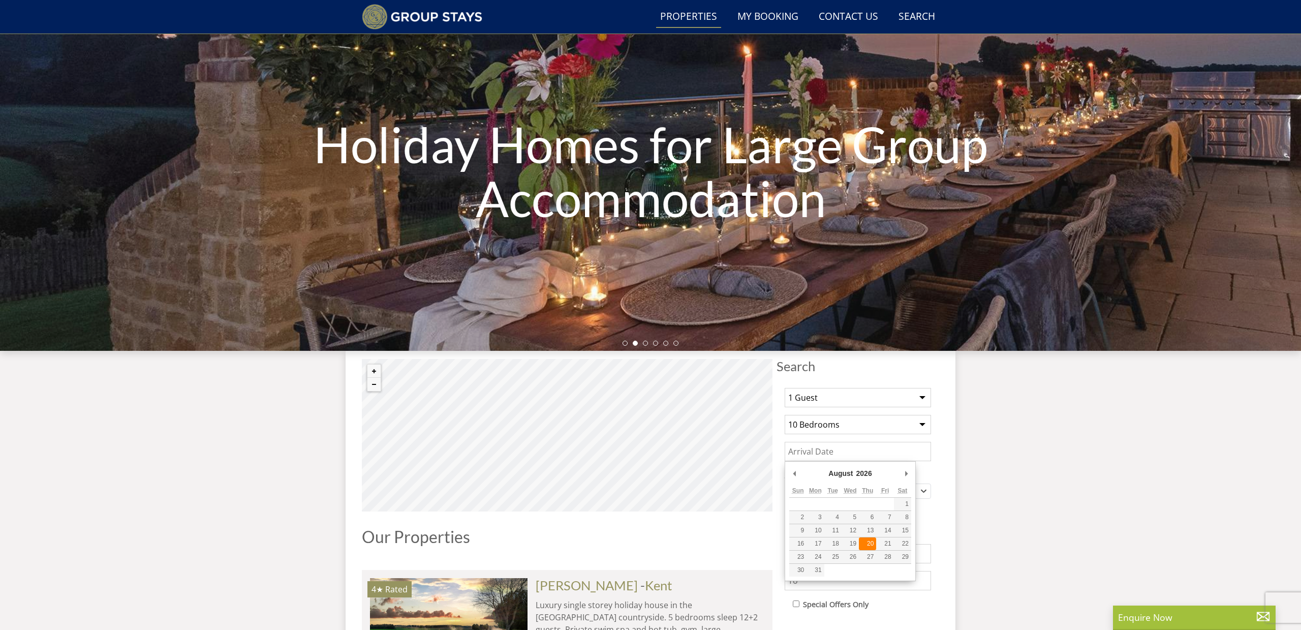
type input "[DATE]"
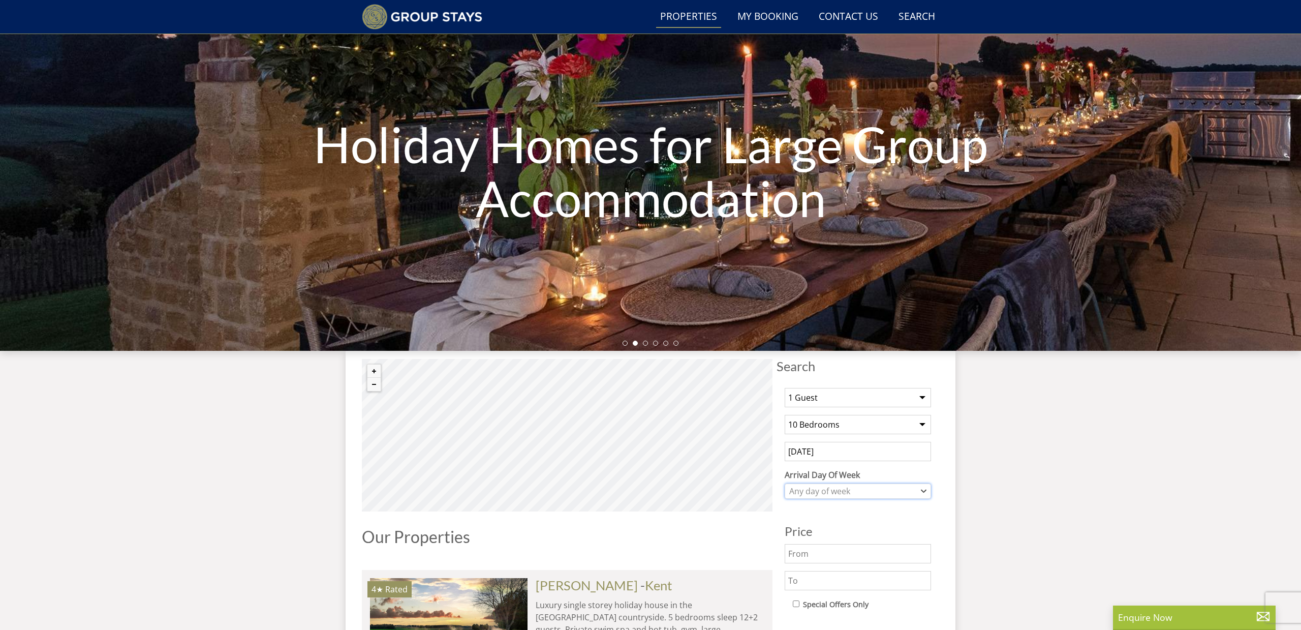
click at [924, 492] on icon "Combobox" at bounding box center [924, 491] width 5 height 2
click at [858, 581] on div "[DATE]" at bounding box center [857, 576] width 145 height 17
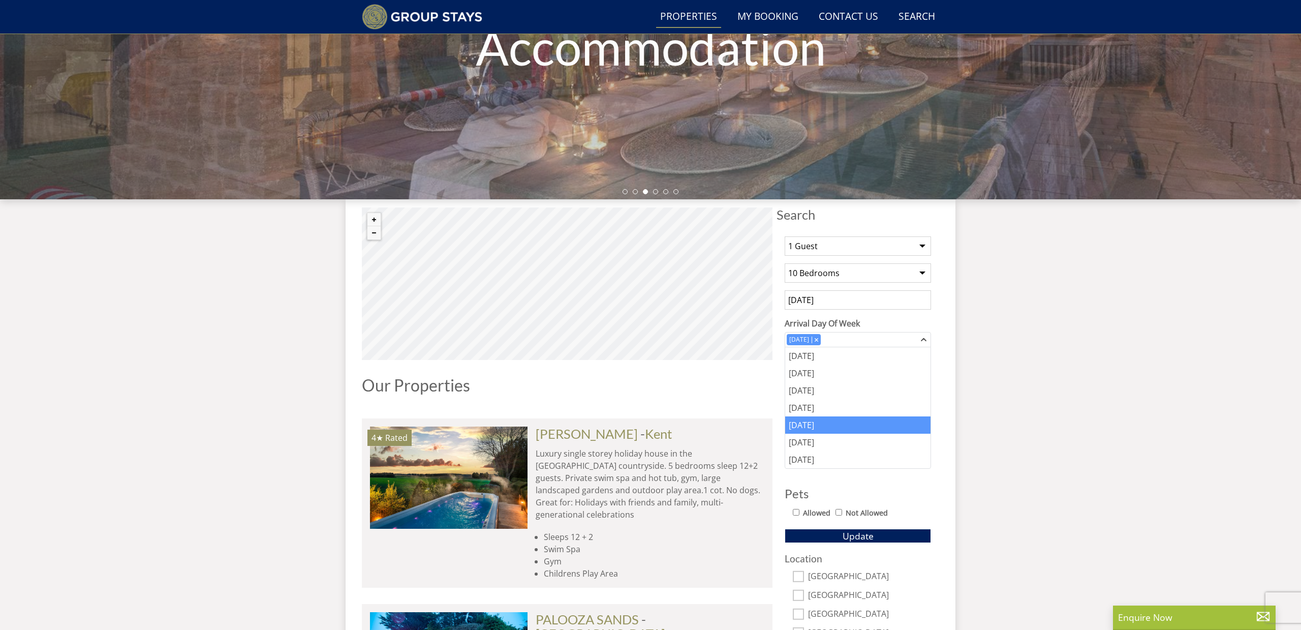
scroll to position [217, 0]
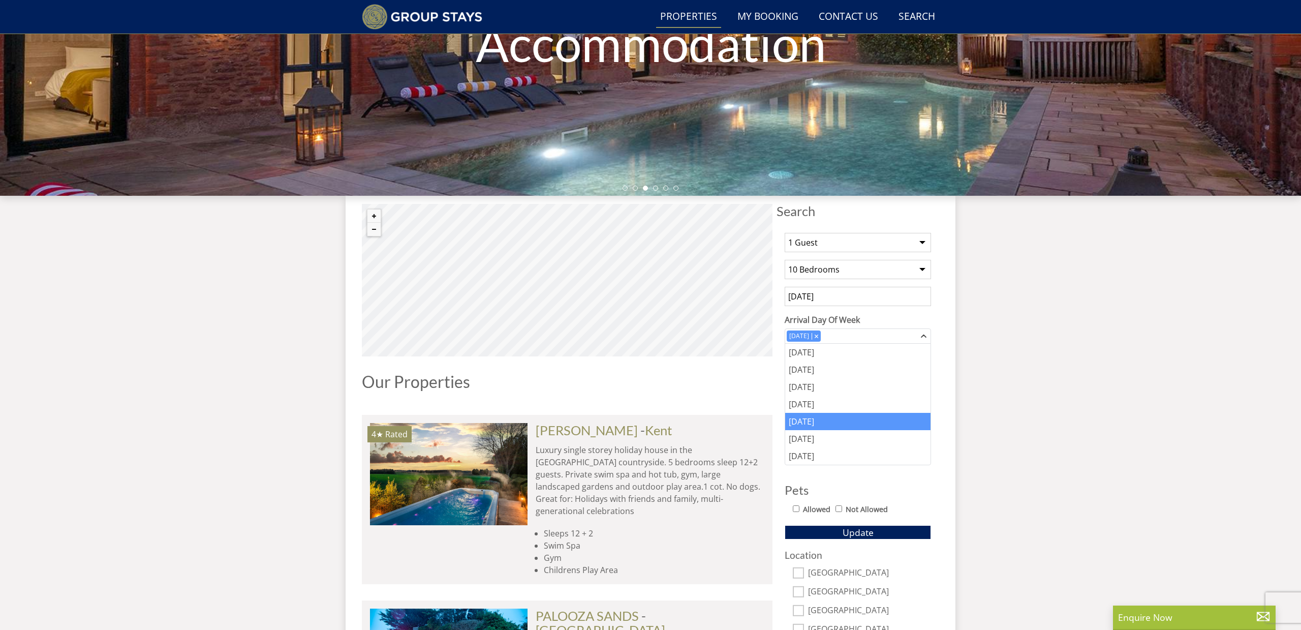
click at [793, 509] on input "Allowed" at bounding box center [796, 508] width 7 height 7
checkbox input "true"
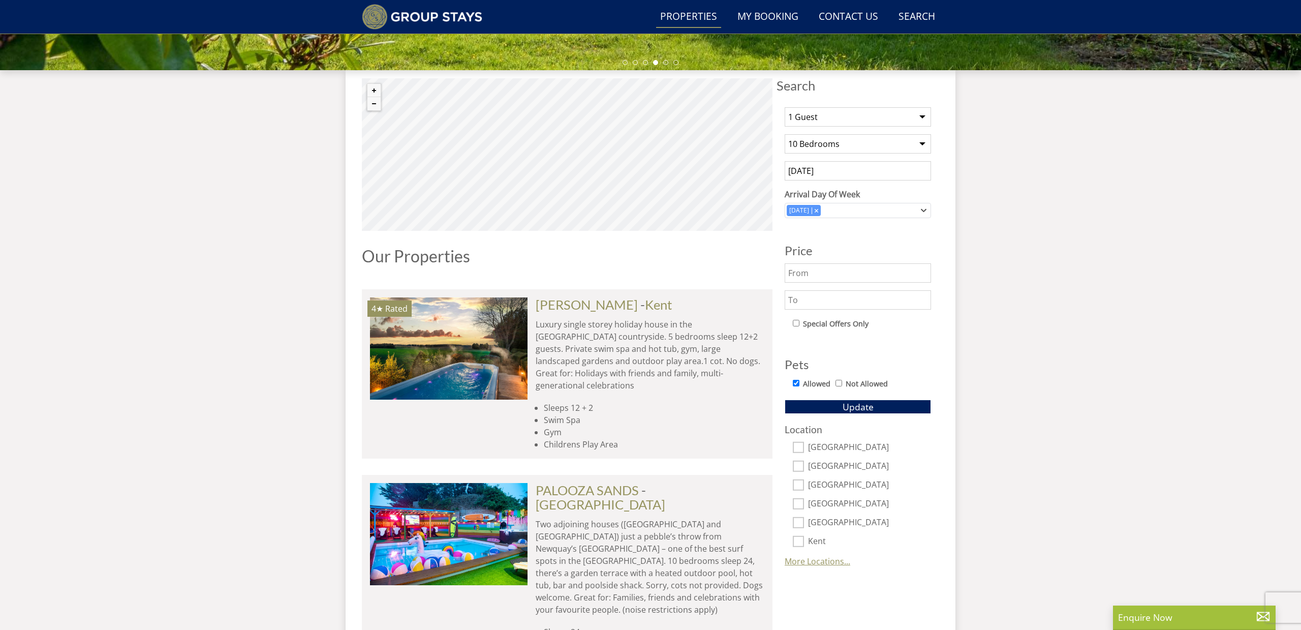
scroll to position [343, 0]
click at [797, 484] on input "[GEOGRAPHIC_DATA]" at bounding box center [798, 484] width 11 height 11
checkbox input "true"
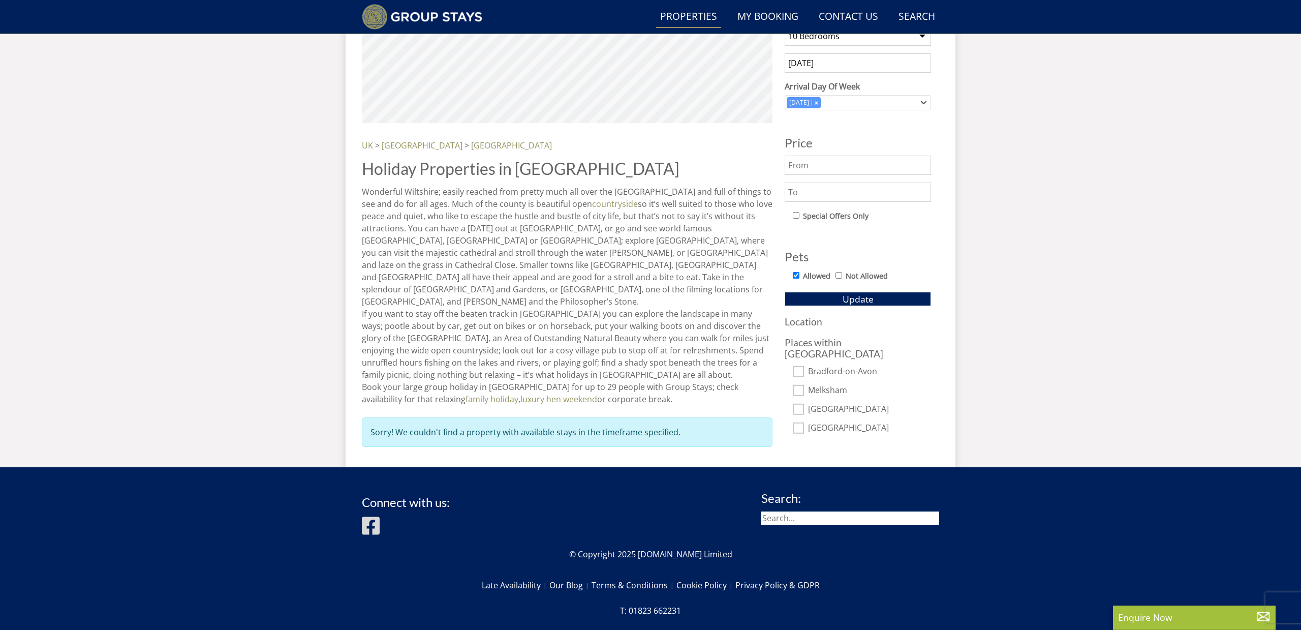
scroll to position [460, 0]
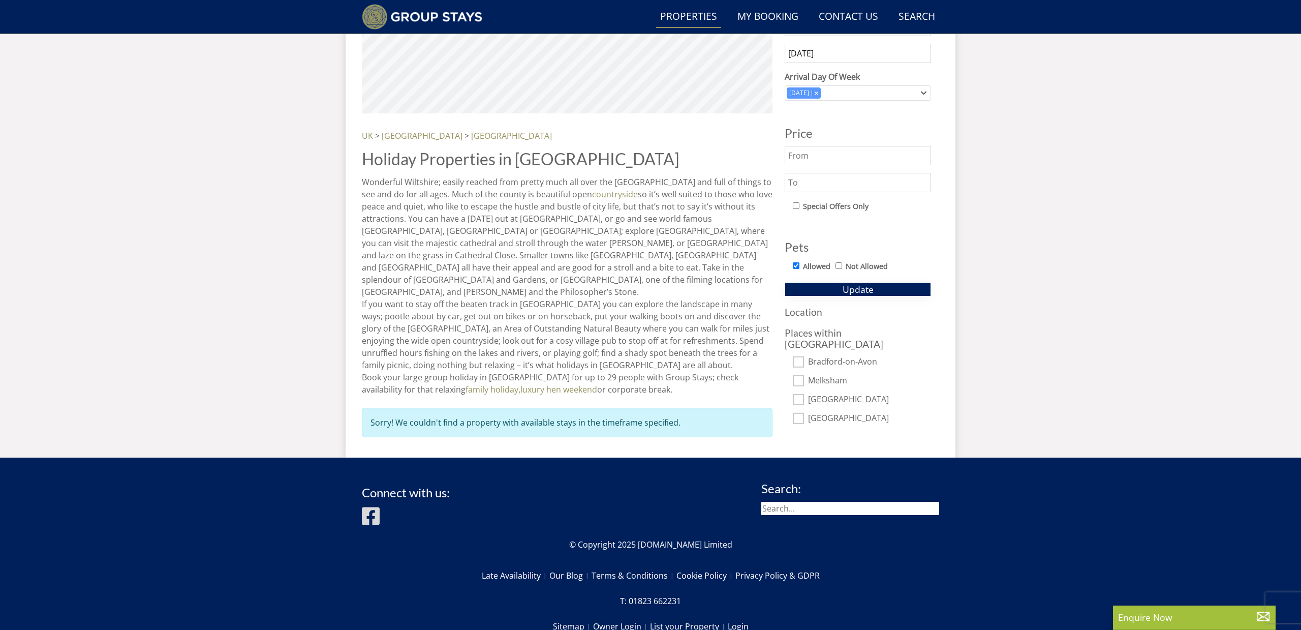
click at [862, 287] on span "Update" at bounding box center [858, 289] width 31 height 12
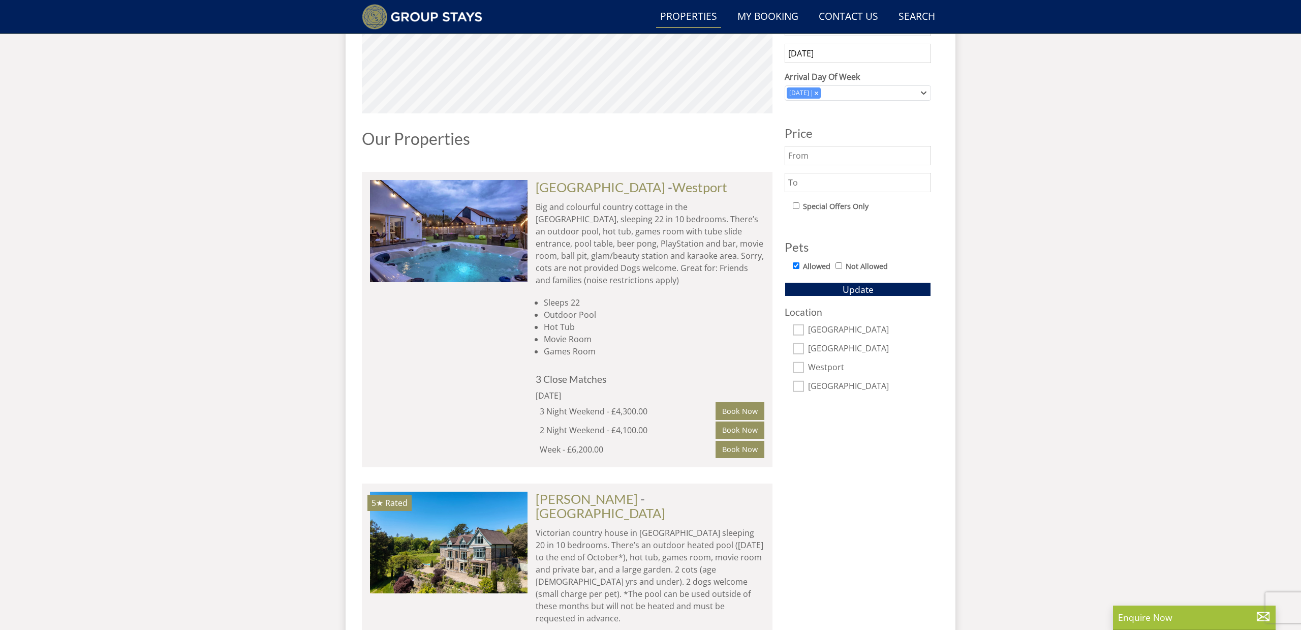
click at [801, 331] on input "[GEOGRAPHIC_DATA]" at bounding box center [798, 329] width 11 height 11
checkbox input "true"
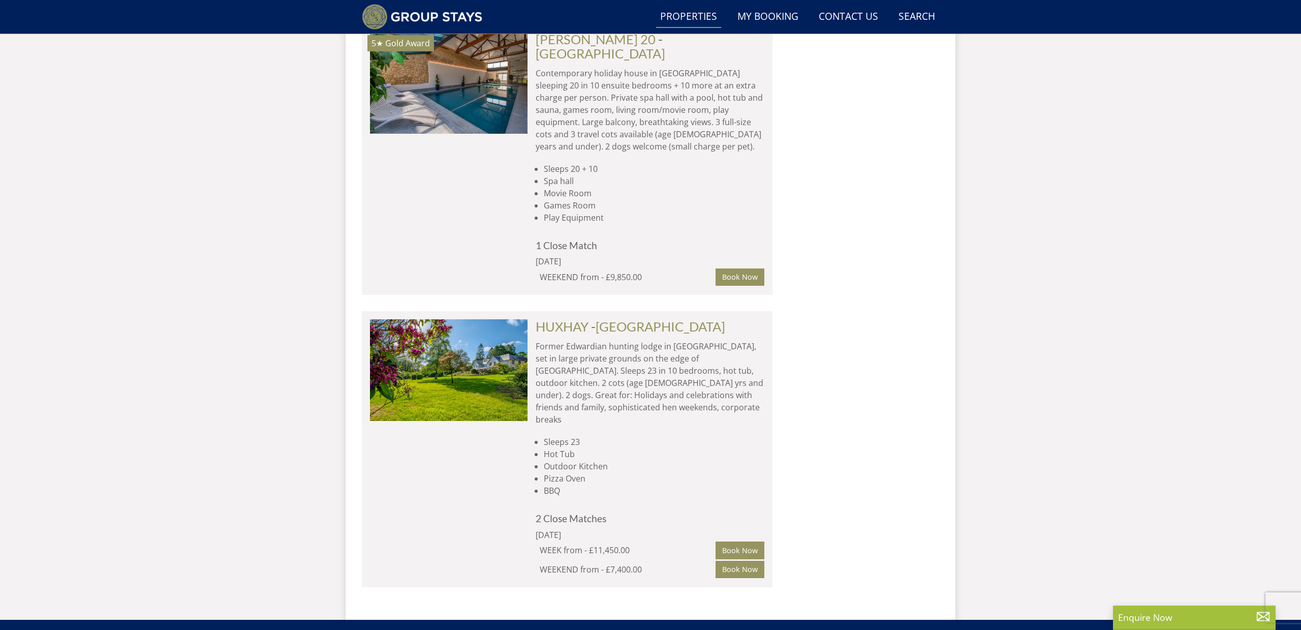
scroll to position [1229, 0]
click at [574, 340] on p "Former Edwardian hunting lodge in [GEOGRAPHIC_DATA], set in large private groun…" at bounding box center [650, 382] width 229 height 85
click at [576, 318] on link "HUXHAY" at bounding box center [562, 325] width 53 height 15
